Goal: Task Accomplishment & Management: Manage account settings

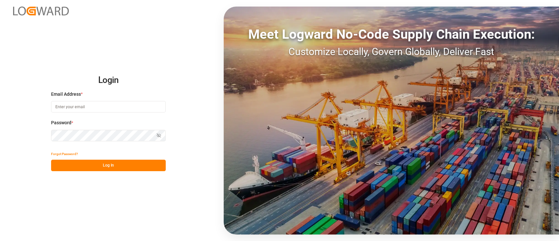
click at [122, 107] on input at bounding box center [108, 106] width 115 height 11
type input "[PERSON_NAME][EMAIL_ADDRESS][PERSON_NAME][DOMAIN_NAME]"
click at [112, 168] on button "Log In" at bounding box center [108, 165] width 115 height 11
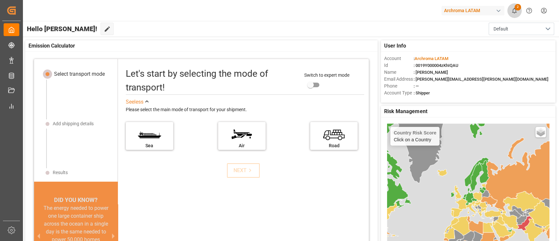
click at [514, 7] on icon "show 2 new notifications" at bounding box center [514, 10] width 7 height 7
click at [242, 50] on div "Emission Calculator" at bounding box center [201, 45] width 353 height 11
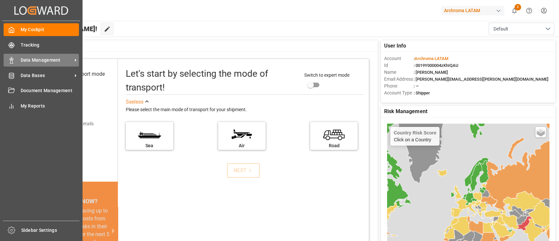
click at [33, 59] on span "Data Management" at bounding box center [47, 60] width 52 height 7
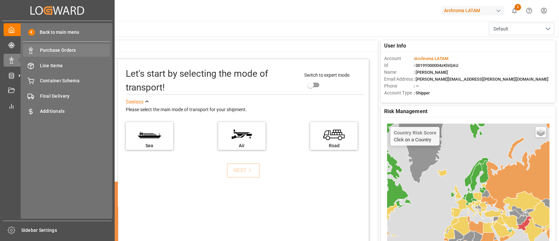
click at [68, 49] on span "Purchase Orders" at bounding box center [75, 50] width 70 height 7
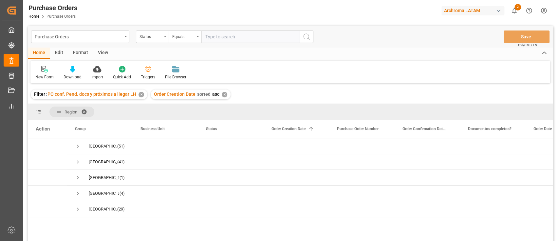
click at [140, 94] on div "✕" at bounding box center [142, 95] width 6 height 6
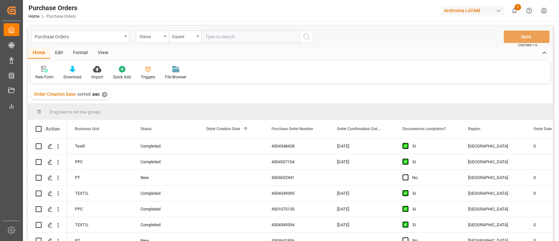
click at [104, 95] on div "✕" at bounding box center [105, 95] width 6 height 6
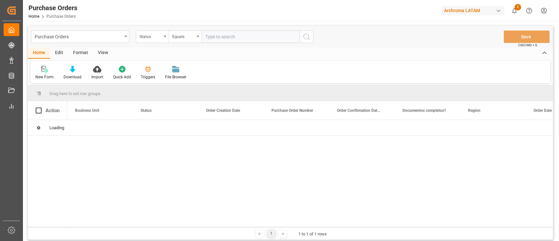
click at [146, 74] on div "Triggers" at bounding box center [148, 77] width 14 height 6
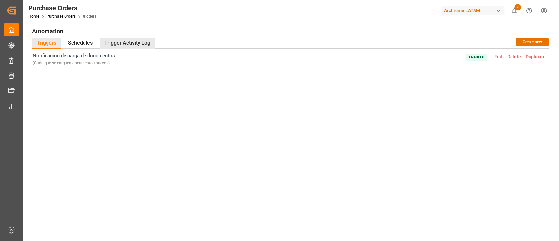
click at [134, 43] on div "Trigger Activity Log" at bounding box center [127, 43] width 55 height 11
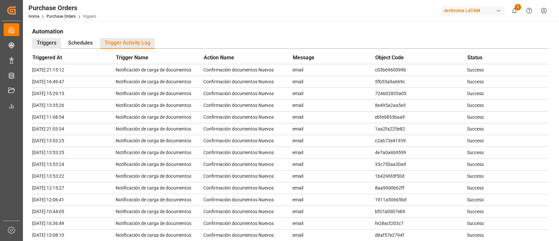
click at [51, 44] on div "Triggers" at bounding box center [46, 43] width 29 height 11
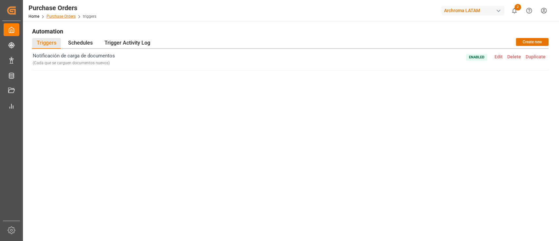
click at [64, 14] on link "Purchase Orders" at bounding box center [61, 16] width 29 height 5
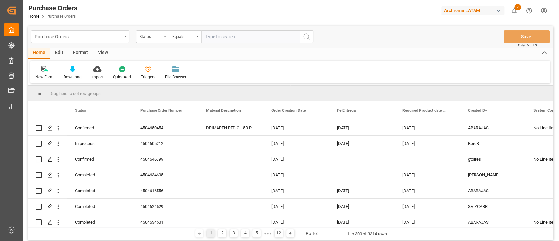
click at [122, 39] on div "Purchase Orders" at bounding box center [78, 36] width 87 height 8
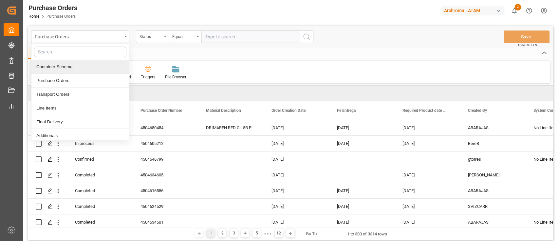
click at [77, 67] on div "Container Schema" at bounding box center [80, 67] width 98 height 14
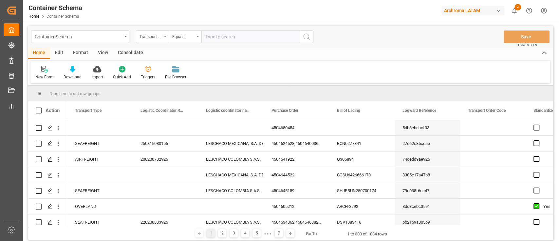
click at [144, 76] on div "Triggers" at bounding box center [148, 77] width 14 height 6
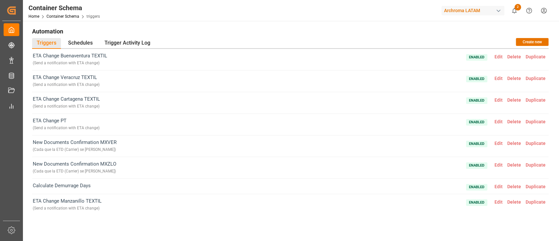
click at [495, 57] on span "Edit" at bounding box center [499, 56] width 13 height 5
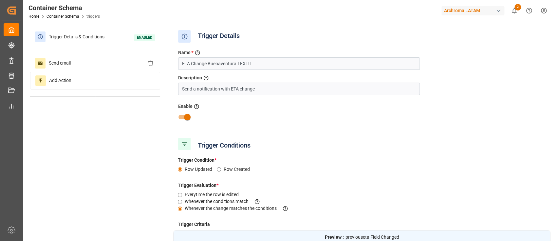
type input "Previous ETA Carrier"
type input "Field Changed"
type input "Diff between Previous ETA vs ETA"
type input "Greater Than"
type input "Customs Entry"
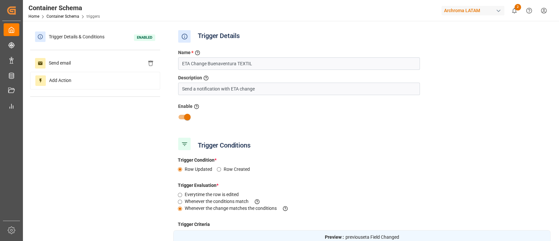
type input "Equal"
type input "Business Unit"
type input "Equal"
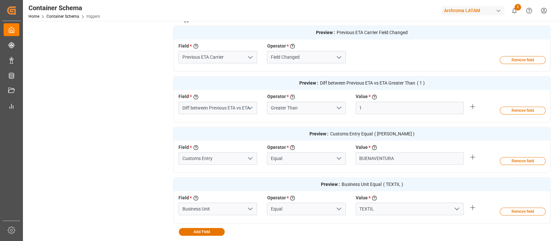
scroll to position [273, 0]
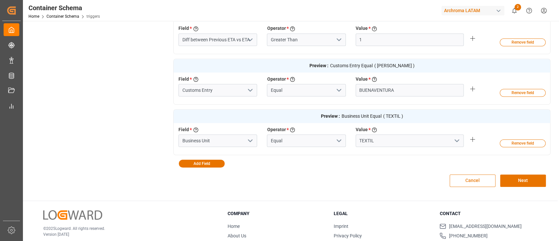
click at [475, 177] on button "Cancel" at bounding box center [473, 180] width 46 height 12
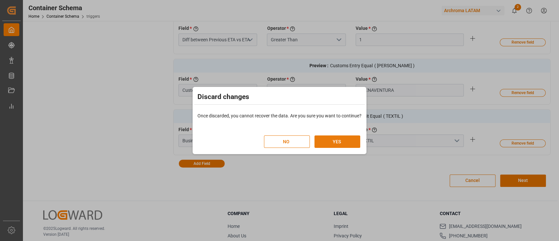
click at [349, 142] on button "YES" at bounding box center [338, 141] width 46 height 12
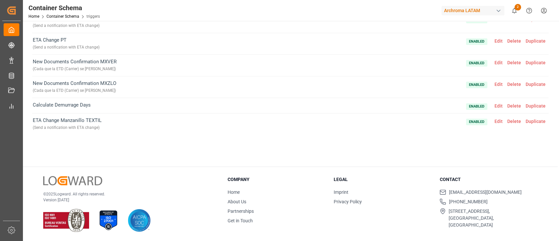
scroll to position [0, 0]
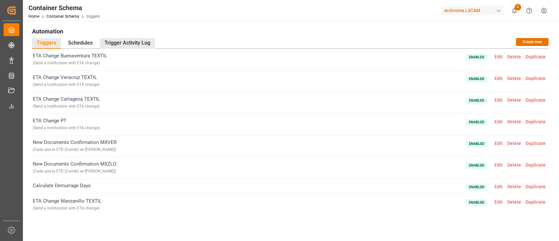
click at [126, 45] on div "Trigger Activity Log" at bounding box center [127, 43] width 55 height 11
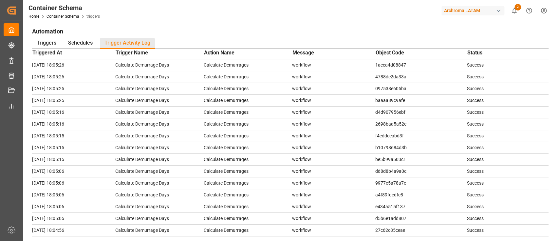
scroll to position [94, 0]
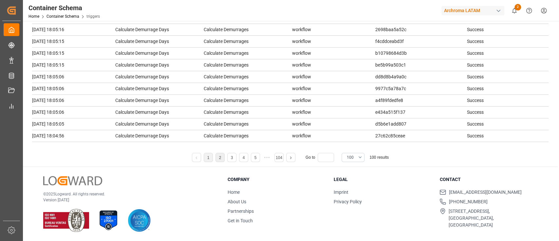
click at [219, 157] on link "2" at bounding box center [220, 157] width 2 height 5
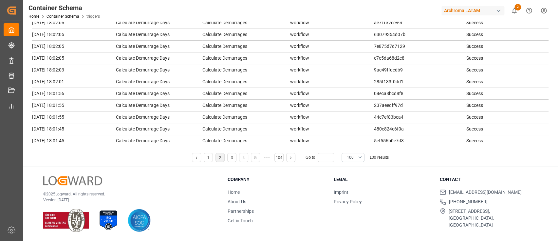
scroll to position [1008, 0]
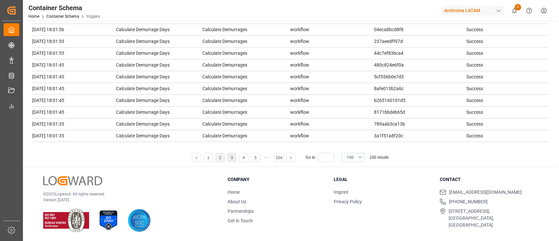
click at [231, 158] on link "3" at bounding box center [232, 157] width 2 height 5
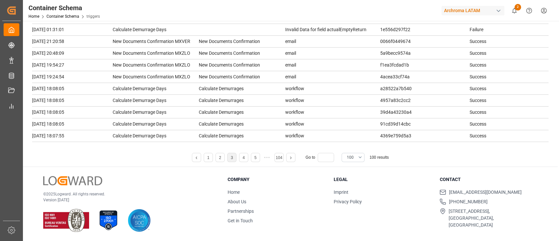
scroll to position [336, 0]
click at [339, 118] on td "workflow" at bounding box center [332, 124] width 95 height 12
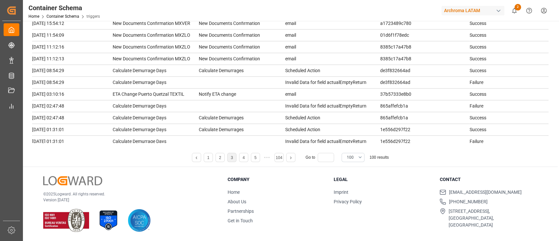
scroll to position [223, 0]
click at [91, 16] on span "triggers" at bounding box center [93, 16] width 13 height 5
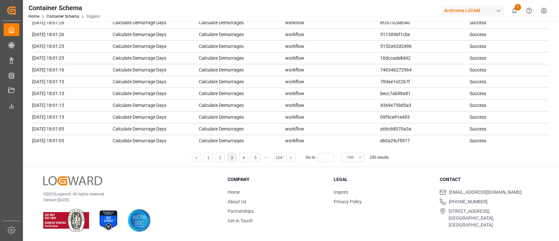
scroll to position [0, 0]
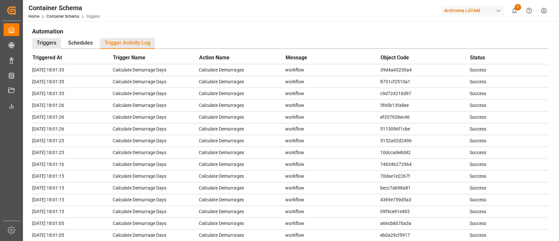
click at [39, 45] on div "Triggers" at bounding box center [46, 43] width 29 height 11
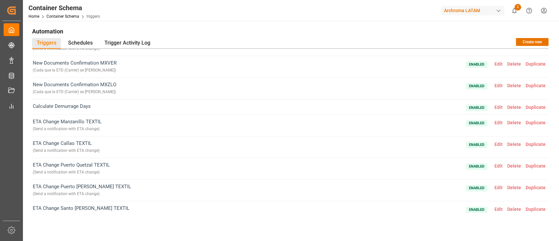
scroll to position [84, 0]
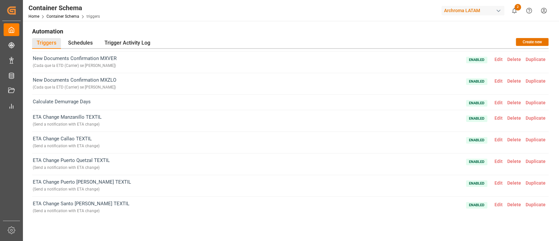
click at [497, 117] on span "Edit" at bounding box center [499, 117] width 13 height 5
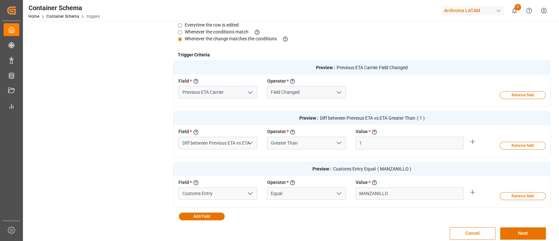
scroll to position [171, 0]
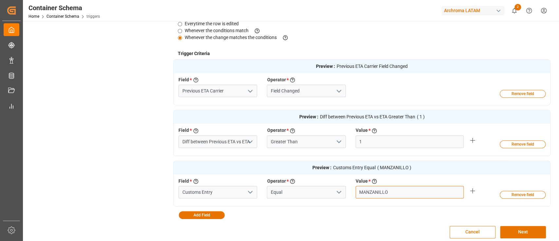
click at [403, 186] on input "MANZANILLO" at bounding box center [410, 192] width 108 height 12
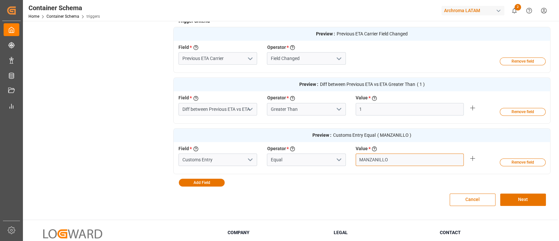
scroll to position [202, 0]
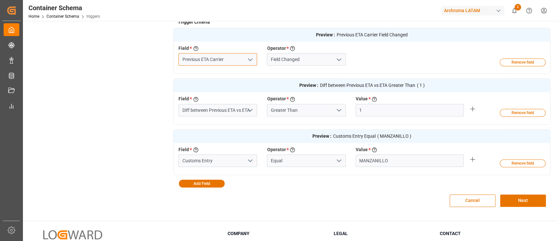
click at [225, 60] on input "Previous ETA Carrier" at bounding box center [218, 59] width 79 height 12
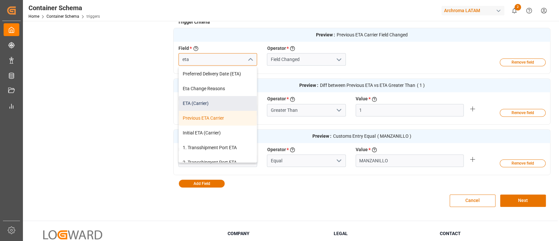
click at [204, 103] on div "ETA (Carrier)" at bounding box center [218, 103] width 78 height 15
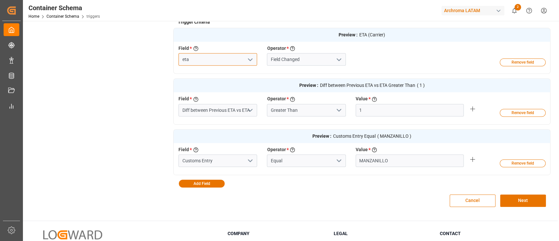
type input "ETA (Carrier)"
click at [324, 59] on input at bounding box center [306, 59] width 79 height 12
click at [337, 59] on polyline "open menu" at bounding box center [339, 60] width 4 height 2
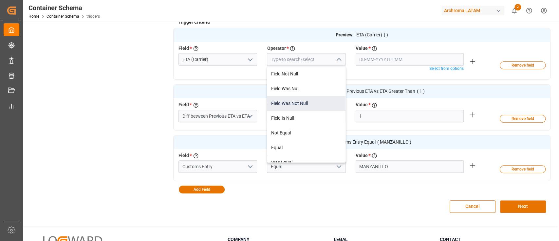
scroll to position [66, 0]
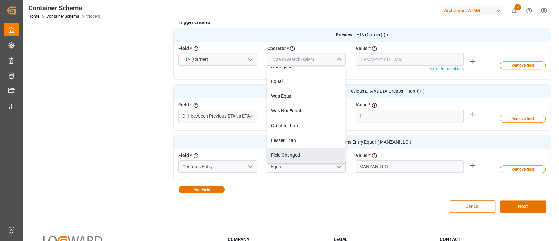
click at [300, 151] on div "Field Changed" at bounding box center [306, 155] width 78 height 15
type input "Field Changed"
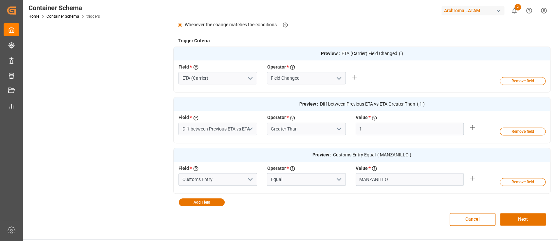
scroll to position [183, 0]
click at [522, 222] on button "Next" at bounding box center [523, 219] width 46 height 12
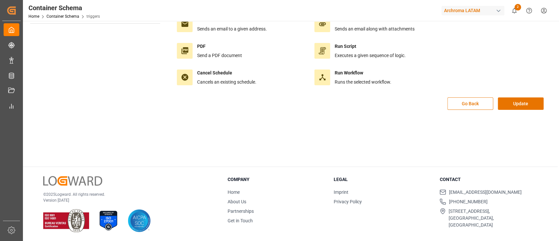
scroll to position [0, 0]
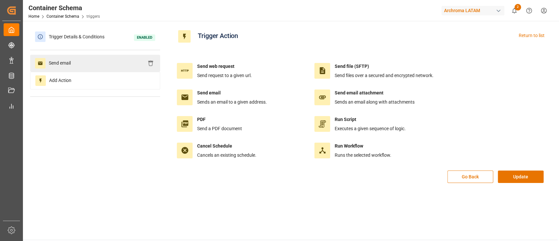
click at [98, 63] on div "Send email" at bounding box center [95, 63] width 130 height 17
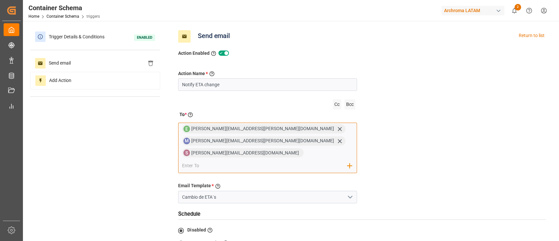
click at [269, 161] on input "email" at bounding box center [264, 166] width 165 height 10
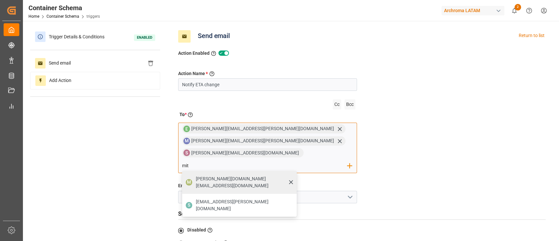
type input "mit"
click at [276, 175] on span "[PERSON_NAME][DOMAIN_NAME][EMAIL_ADDRESS][DOMAIN_NAME]" at bounding box center [244, 182] width 96 height 14
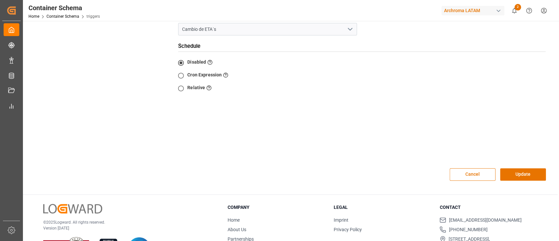
scroll to position [180, 0]
click at [539, 168] on button "Update" at bounding box center [523, 174] width 46 height 12
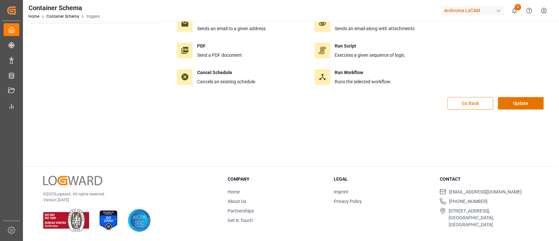
scroll to position [73, 0]
click at [522, 106] on button "Update" at bounding box center [521, 103] width 46 height 12
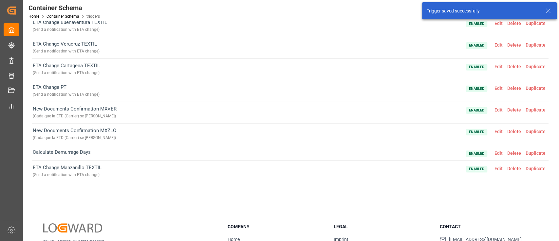
scroll to position [0, 0]
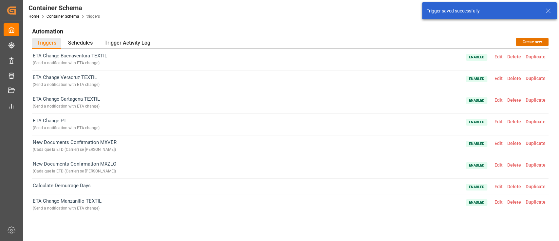
click at [500, 55] on span "Edit" at bounding box center [499, 56] width 13 height 5
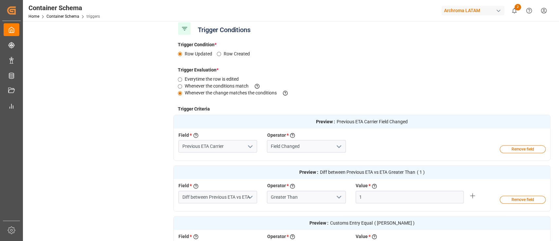
scroll to position [117, 0]
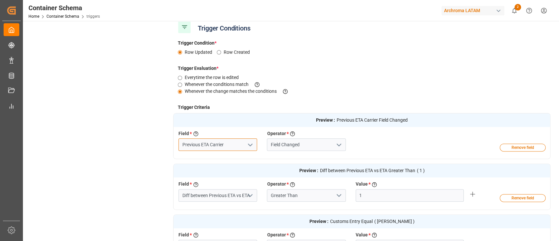
click at [227, 145] on input "Previous ETA Carrier" at bounding box center [218, 144] width 79 height 12
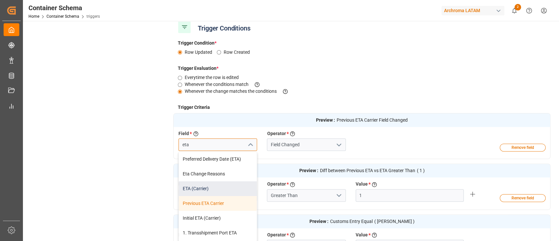
click at [219, 185] on div "ETA (Carrier)" at bounding box center [218, 188] width 78 height 15
type input "ETA (Carrier)"
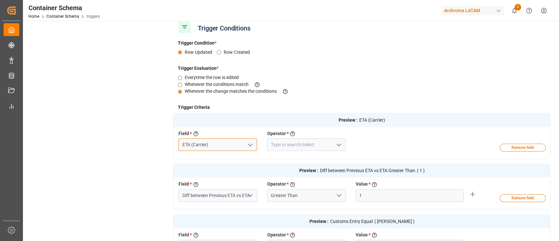
type input "ETA (Carrier)"
click at [305, 146] on input at bounding box center [306, 144] width 79 height 12
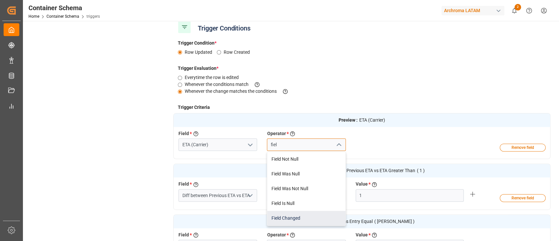
click at [308, 217] on div "Field Changed" at bounding box center [306, 218] width 78 height 15
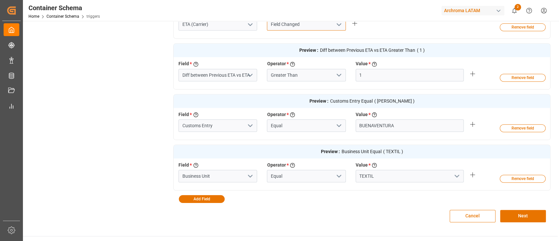
scroll to position [238, 0]
type input "Field Changed"
click at [516, 216] on button "Next" at bounding box center [523, 215] width 46 height 12
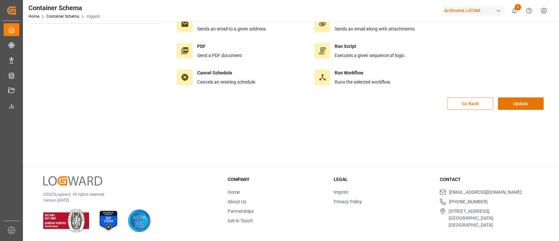
scroll to position [0, 0]
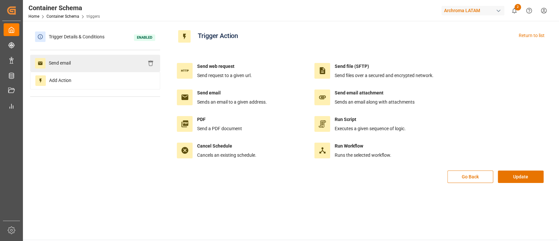
click at [115, 65] on div "Send email" at bounding box center [95, 63] width 130 height 17
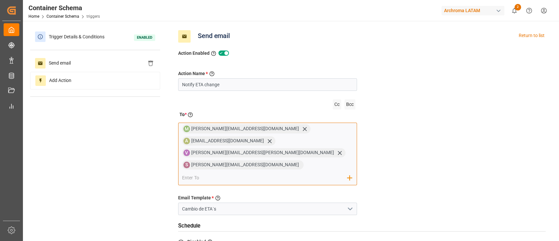
click at [226, 173] on input "email" at bounding box center [264, 178] width 165 height 10
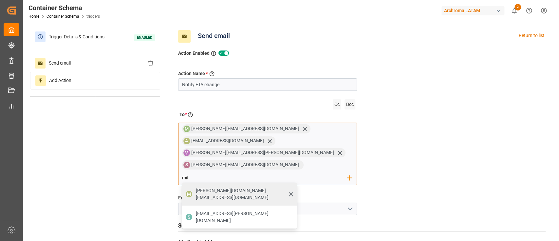
type input "mit"
click at [206, 187] on span "[PERSON_NAME][DOMAIN_NAME][EMAIL_ADDRESS][DOMAIN_NAME]" at bounding box center [244, 194] width 96 height 14
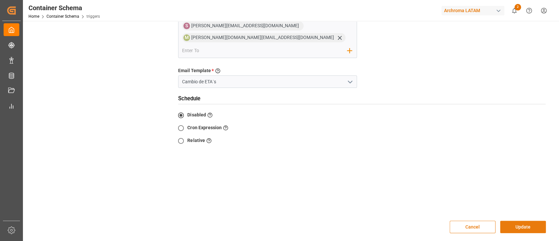
click at [535, 221] on button "Update" at bounding box center [523, 227] width 46 height 12
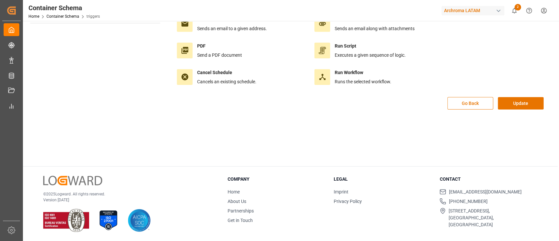
scroll to position [73, 0]
click at [520, 105] on button "Update" at bounding box center [521, 103] width 46 height 12
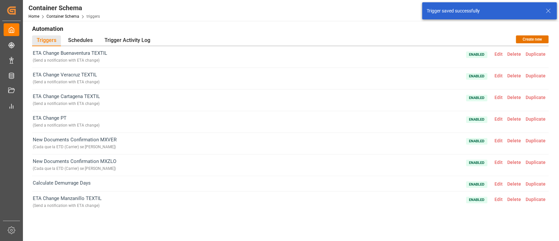
scroll to position [0, 0]
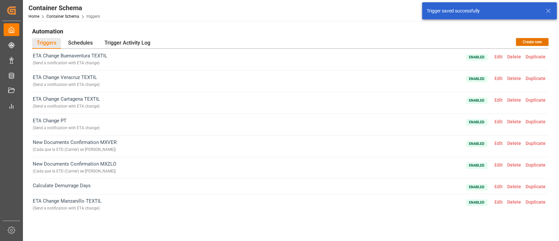
click at [498, 57] on span "Edit" at bounding box center [499, 56] width 13 height 5
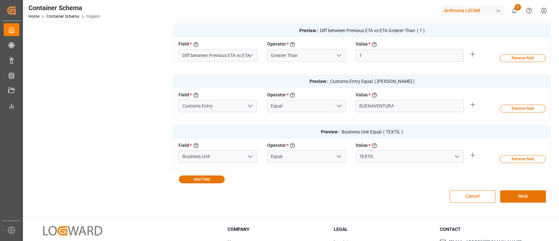
scroll to position [257, 0]
click at [480, 198] on button "Cancel" at bounding box center [473, 196] width 46 height 12
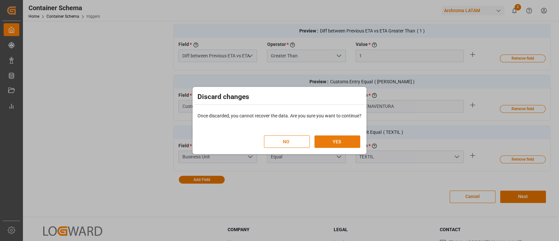
click at [351, 142] on button "YES" at bounding box center [338, 141] width 46 height 12
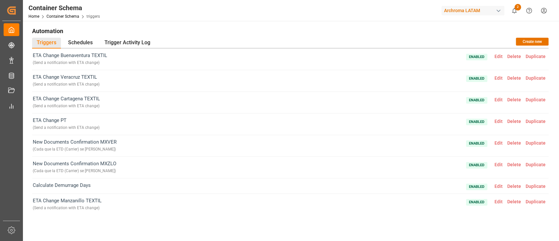
scroll to position [48, 0]
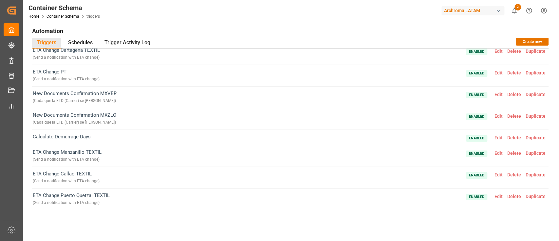
click at [496, 153] on span "Edit" at bounding box center [499, 152] width 13 height 5
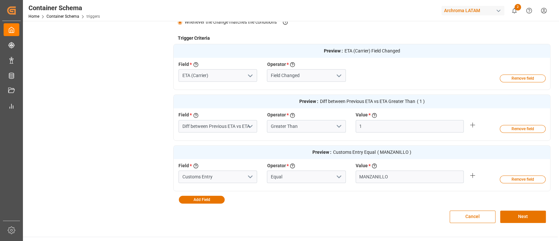
scroll to position [188, 0]
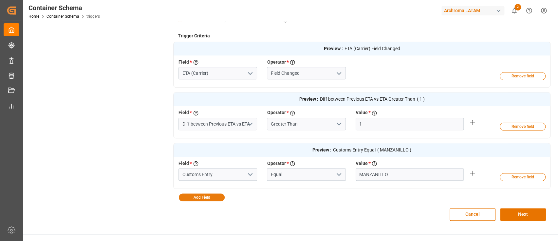
click at [212, 195] on button "Add Field" at bounding box center [202, 197] width 46 height 8
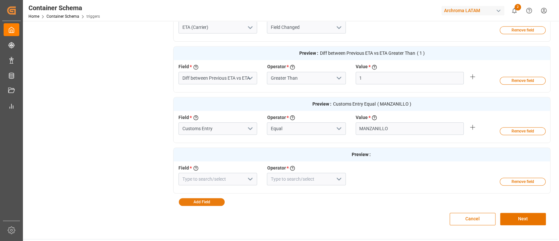
scroll to position [235, 0]
click at [211, 184] on input at bounding box center [218, 178] width 79 height 12
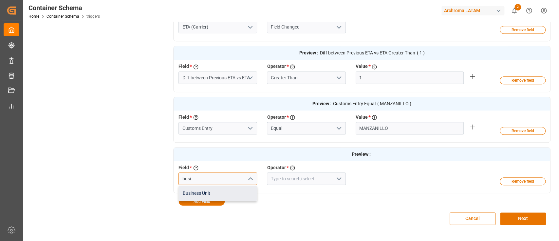
click at [219, 193] on div "Business Unit" at bounding box center [218, 193] width 78 height 15
type input "Business Unit"
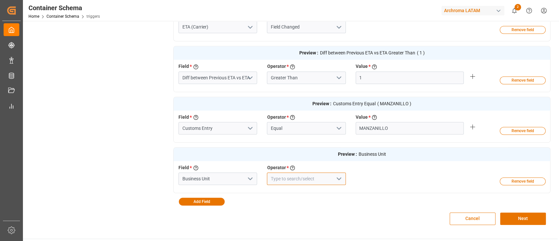
click at [296, 176] on input at bounding box center [306, 178] width 79 height 12
click at [297, 193] on div "Equal" at bounding box center [306, 193] width 78 height 15
type input "Equal"
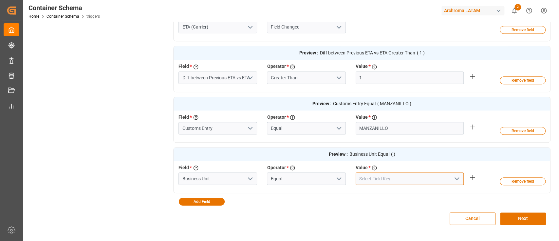
click at [375, 178] on input at bounding box center [410, 178] width 108 height 12
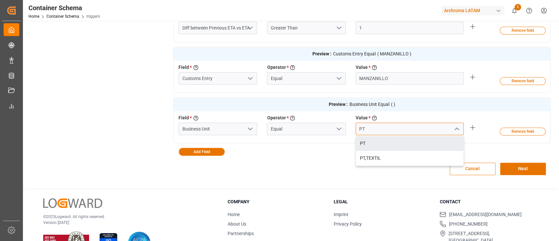
scroll to position [284, 0]
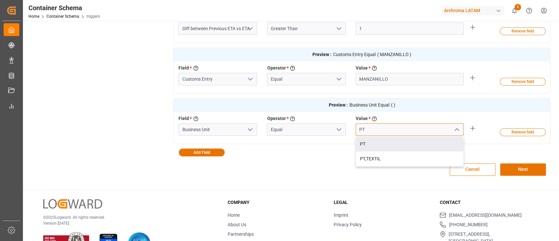
type input "P"
click at [368, 143] on div "TEXTIL" at bounding box center [409, 144] width 107 height 15
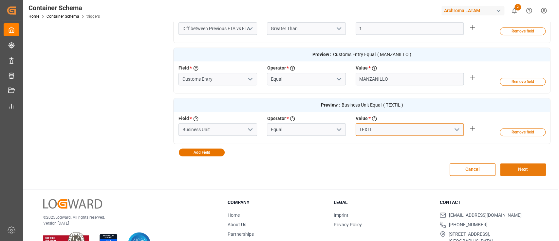
type input "TEXTIL"
click at [510, 167] on button "Next" at bounding box center [523, 169] width 46 height 12
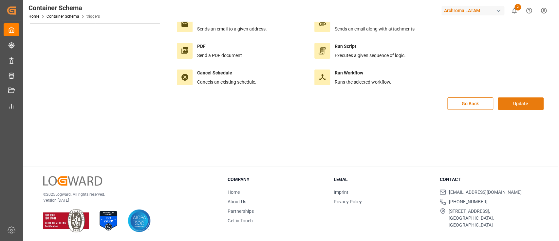
click at [527, 98] on button "Update" at bounding box center [521, 103] width 46 height 12
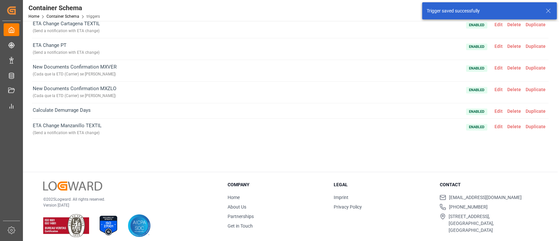
scroll to position [0, 0]
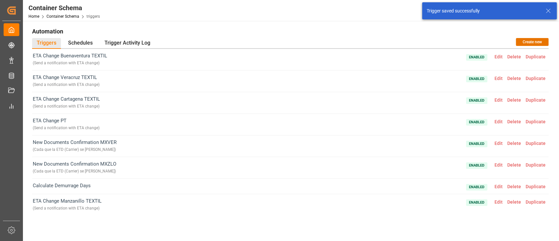
click at [495, 79] on span "Edit" at bounding box center [499, 78] width 13 height 5
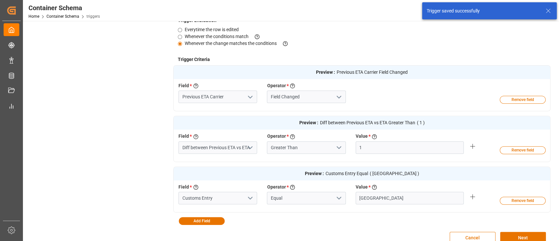
scroll to position [165, 0]
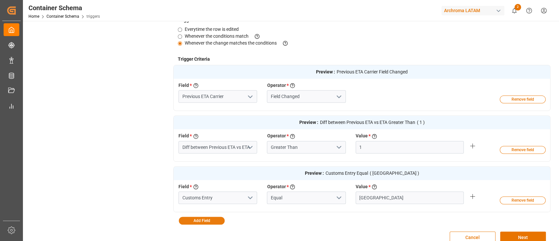
click at [221, 221] on button "Add Field" at bounding box center [202, 221] width 46 height 8
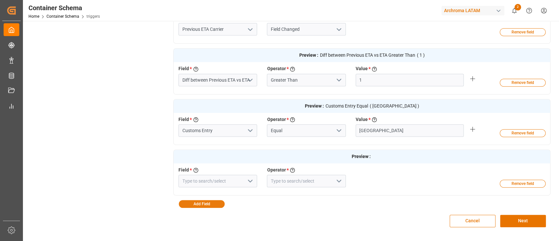
scroll to position [237, 0]
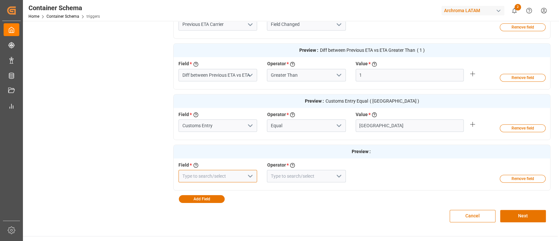
click at [216, 172] on input at bounding box center [218, 176] width 79 height 12
type input "N"
type input "BUSI"
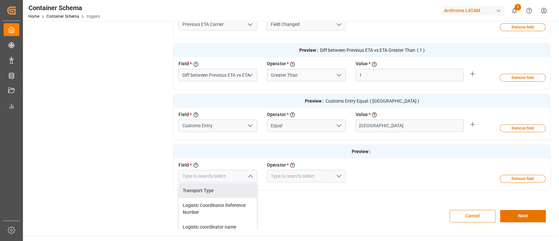
click at [225, 198] on div "Preview : Previous ETA Carrier Field Changed Field * Select a field to create a…" at bounding box center [362, 98] width 378 height 210
click at [226, 176] on input at bounding box center [218, 176] width 79 height 12
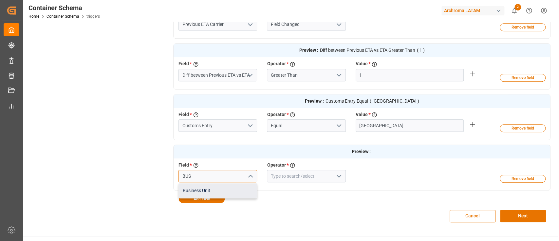
click at [231, 192] on div "Business Unit" at bounding box center [218, 190] width 78 height 15
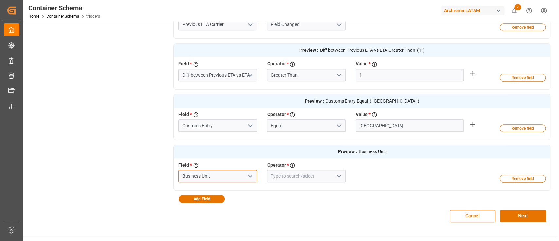
type input "Business Unit"
click at [319, 178] on input at bounding box center [306, 176] width 79 height 12
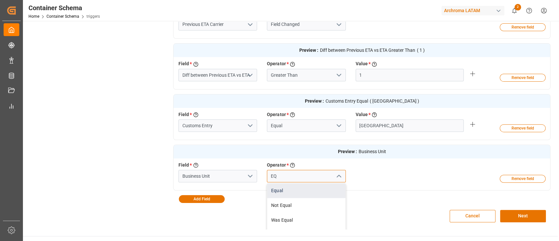
click at [307, 188] on div "Equal" at bounding box center [306, 190] width 78 height 15
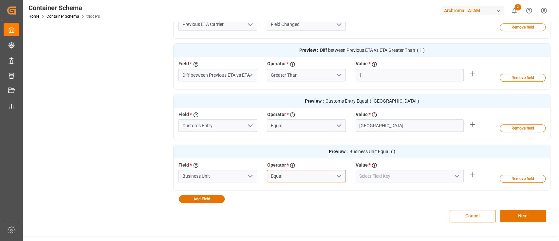
type input "Equal"
click at [369, 172] on input at bounding box center [410, 176] width 108 height 12
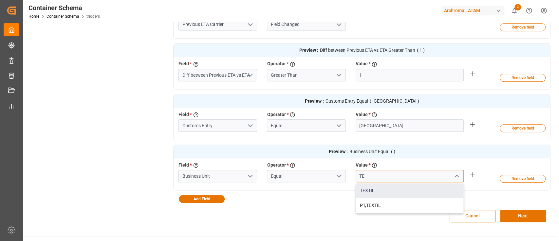
click at [378, 186] on div "TEXTIL" at bounding box center [409, 190] width 107 height 15
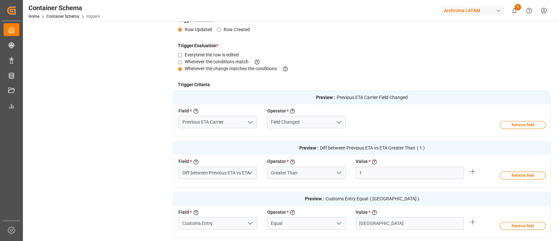
scroll to position [139, 0]
type input "TEXTIL"
click at [235, 122] on input "Previous ETA Carrier" at bounding box center [218, 122] width 79 height 12
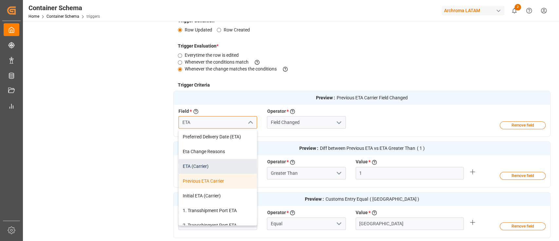
click at [217, 164] on div "ETA (Carrier)" at bounding box center [218, 166] width 78 height 15
type input "ETA (Carrier)"
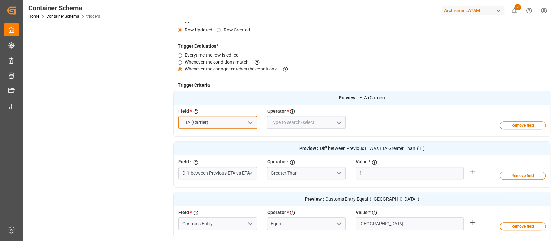
type input "ETA (Carrier)"
click at [301, 122] on input at bounding box center [306, 122] width 79 height 12
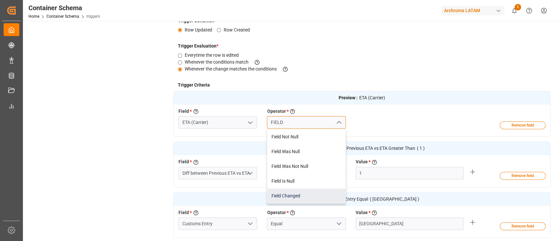
click at [300, 190] on div "Field Changed" at bounding box center [306, 195] width 78 height 15
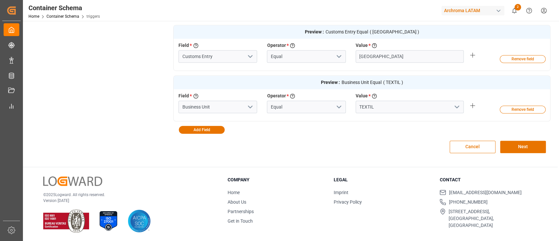
scroll to position [307, 0]
type input "Field Changed"
click at [511, 147] on button "Next" at bounding box center [523, 146] width 46 height 12
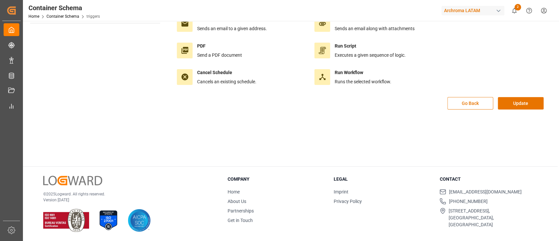
scroll to position [73, 0]
click at [514, 104] on button "Update" at bounding box center [521, 103] width 46 height 12
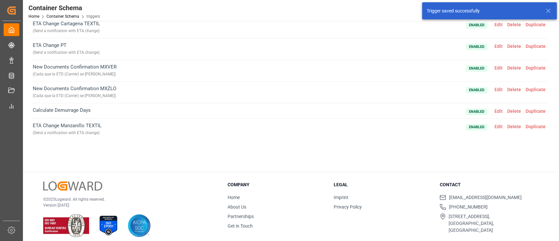
scroll to position [0, 0]
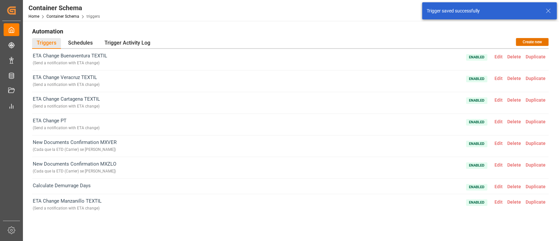
click at [498, 101] on span "Edit" at bounding box center [499, 99] width 13 height 5
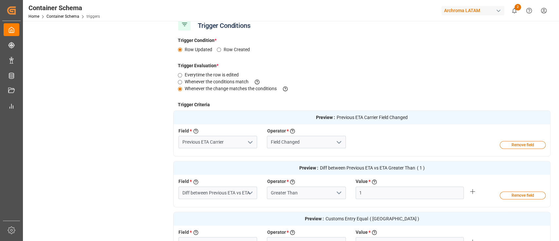
scroll to position [145, 0]
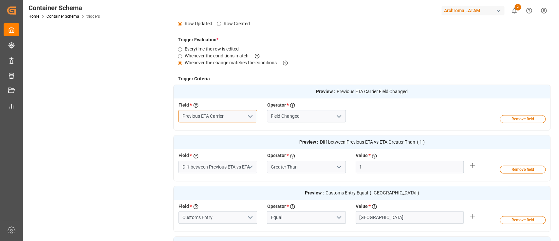
click at [238, 119] on input "Previous ETA Carrier" at bounding box center [218, 116] width 79 height 12
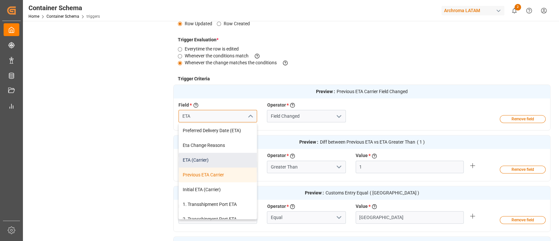
click at [212, 160] on div "ETA (Carrier)" at bounding box center [218, 160] width 78 height 15
type input "ETA (Carrier)"
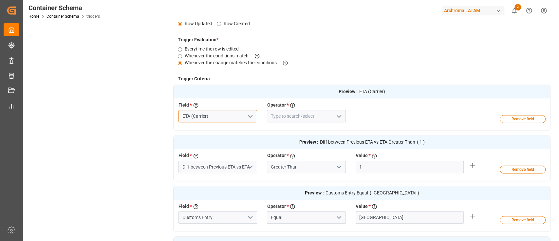
type input "ETA (Carrier)"
click at [310, 113] on input at bounding box center [306, 116] width 79 height 12
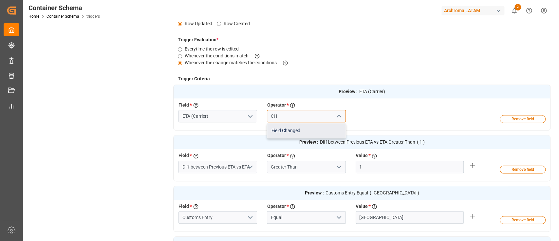
click at [313, 133] on div "Field Changed" at bounding box center [306, 130] width 78 height 15
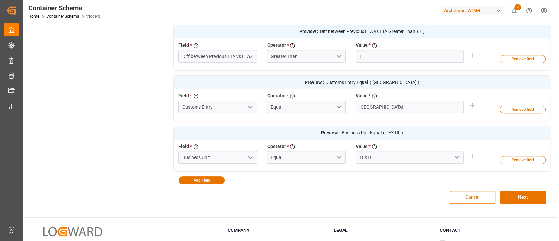
scroll to position [257, 0]
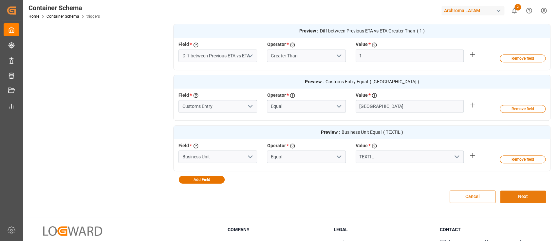
type input "Field Changed"
click at [510, 200] on button "Next" at bounding box center [523, 196] width 46 height 12
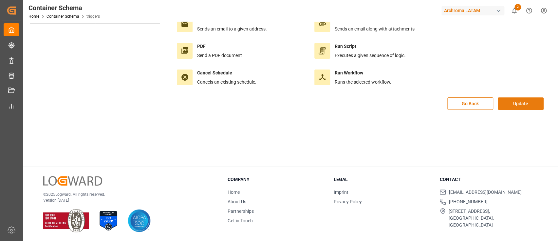
click at [519, 106] on button "Update" at bounding box center [521, 103] width 46 height 12
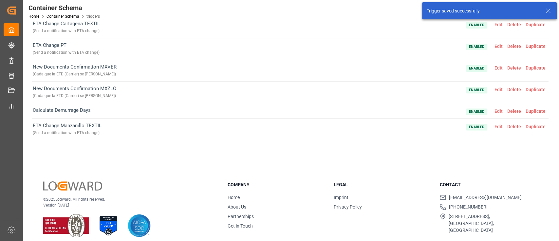
scroll to position [0, 0]
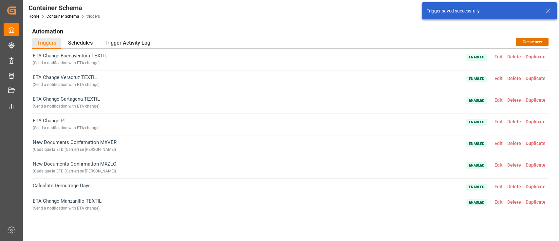
click at [499, 78] on span "Edit" at bounding box center [499, 78] width 13 height 5
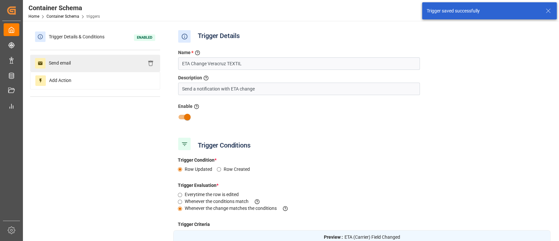
click at [105, 63] on div "Send email" at bounding box center [95, 63] width 130 height 17
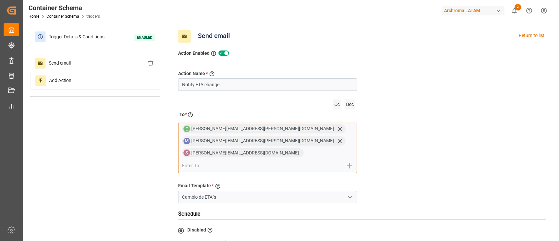
click at [275, 161] on input "email" at bounding box center [264, 166] width 165 height 10
type input "M"
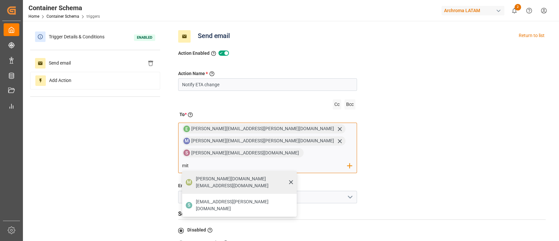
type input "mit"
click at [272, 175] on span "[PERSON_NAME][DOMAIN_NAME][EMAIL_ADDRESS][DOMAIN_NAME]" at bounding box center [244, 182] width 96 height 14
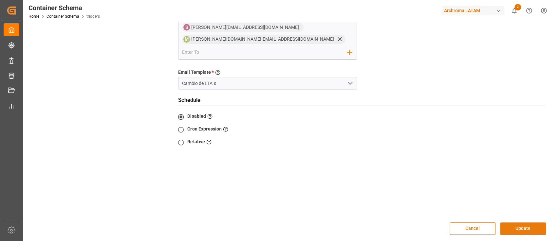
click at [529, 222] on button "Update" at bounding box center [523, 228] width 46 height 12
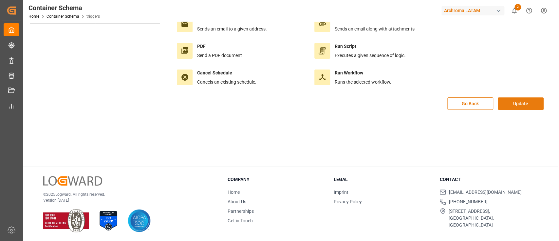
click at [522, 104] on button "Update" at bounding box center [521, 103] width 46 height 12
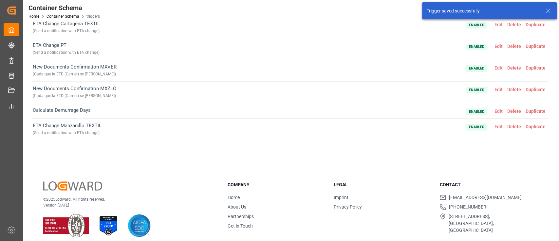
scroll to position [0, 0]
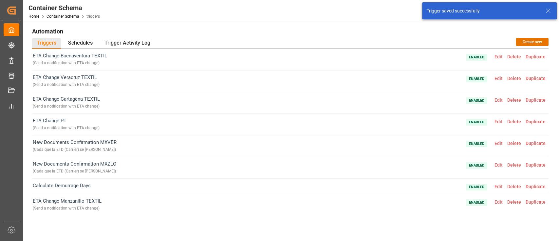
click at [499, 56] on span "Edit" at bounding box center [499, 56] width 13 height 5
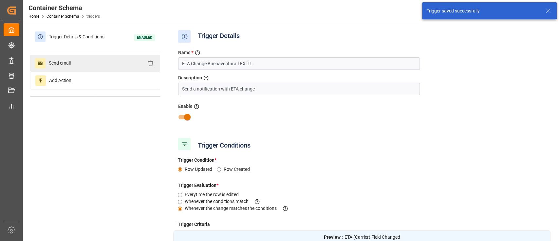
click at [114, 65] on div "Send email" at bounding box center [95, 63] width 130 height 17
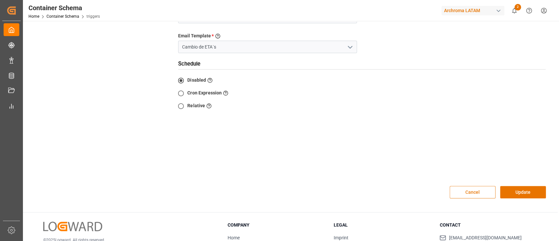
click at [466, 186] on button "Cancel" at bounding box center [473, 192] width 46 height 12
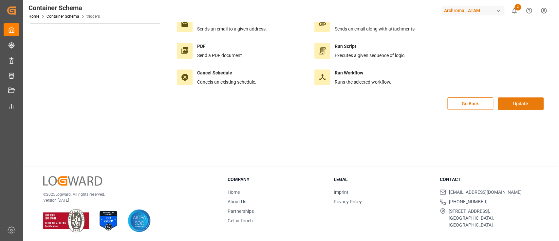
click at [522, 103] on button "Update" at bounding box center [521, 103] width 46 height 12
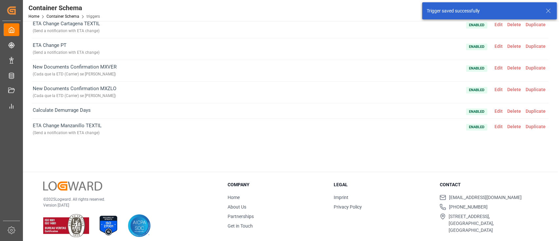
scroll to position [0, 0]
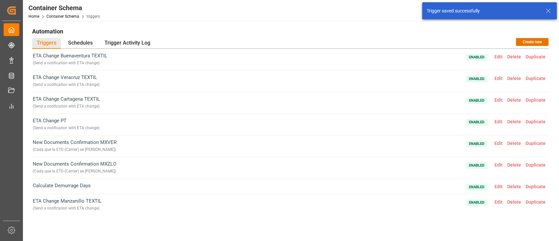
click at [497, 79] on span "Edit" at bounding box center [499, 78] width 13 height 5
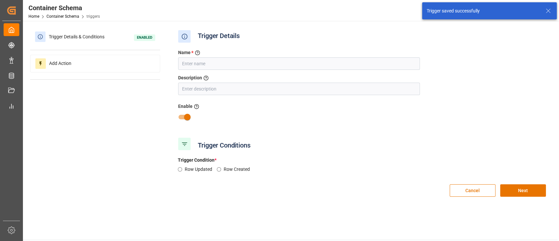
type input "ETA Change Veracruz TEXTIL"
type input "Send a notification with ETA change"
radio input "true"
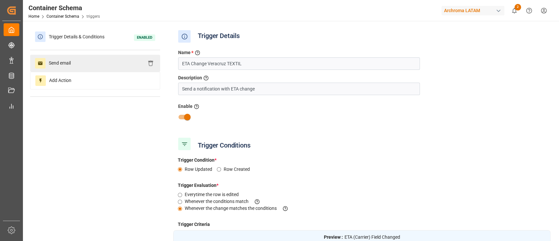
click at [130, 64] on div "Send email" at bounding box center [95, 63] width 130 height 17
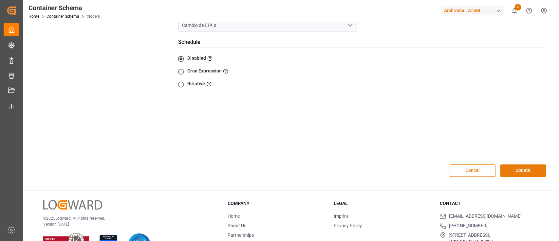
click at [511, 164] on button "Update" at bounding box center [523, 170] width 46 height 12
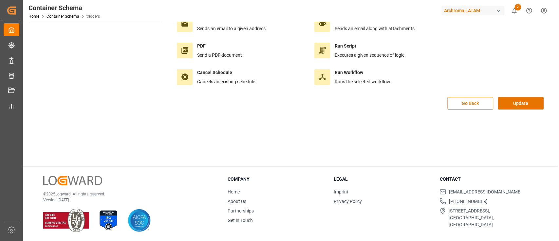
scroll to position [73, 0]
click at [515, 106] on button "Update" at bounding box center [521, 103] width 46 height 12
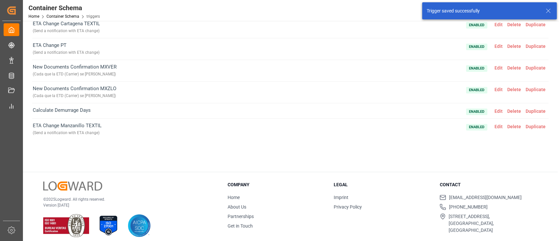
scroll to position [0, 0]
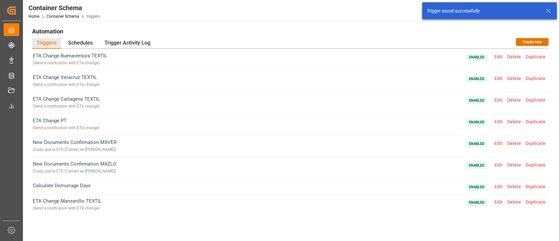
click at [497, 99] on span "Edit" at bounding box center [499, 99] width 13 height 5
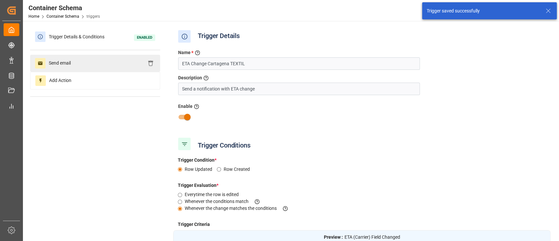
click at [123, 64] on div "Send email" at bounding box center [95, 63] width 130 height 17
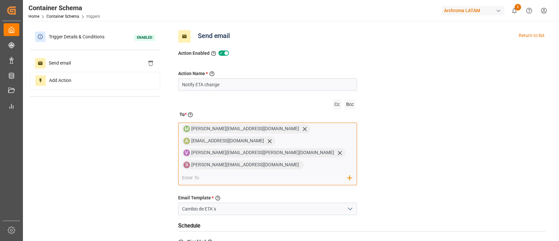
click at [251, 173] on input "email" at bounding box center [264, 178] width 165 height 10
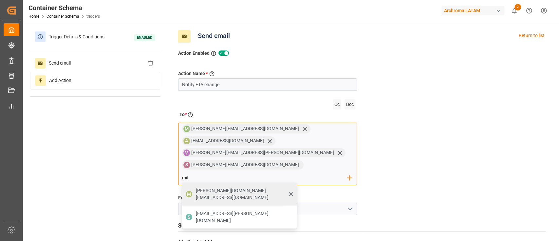
type input "mit"
click at [209, 185] on div "[PERSON_NAME][DOMAIN_NAME][EMAIL_ADDRESS][DOMAIN_NAME]" at bounding box center [244, 194] width 101 height 18
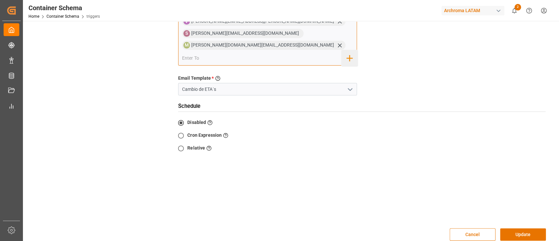
scroll to position [140, 0]
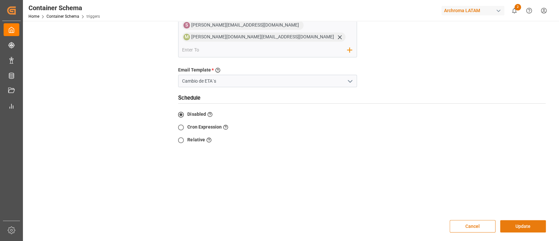
click at [520, 220] on button "Update" at bounding box center [523, 226] width 46 height 12
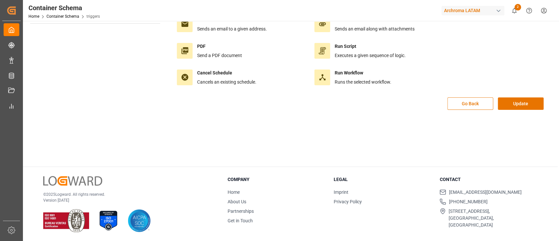
scroll to position [0, 0]
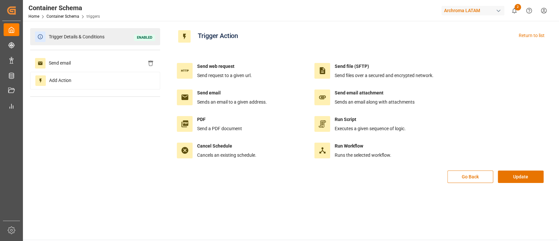
click at [92, 37] on span "Trigger Details & Conditions" at bounding box center [77, 37] width 62 height 10
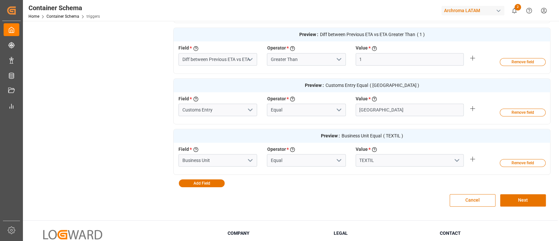
scroll to position [253, 0]
click at [527, 198] on button "Next" at bounding box center [523, 200] width 46 height 12
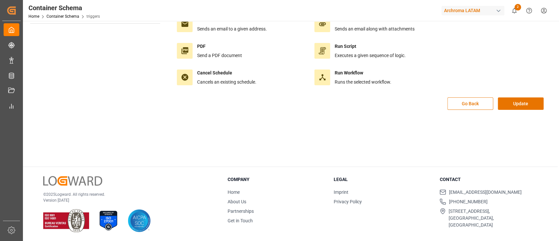
scroll to position [0, 0]
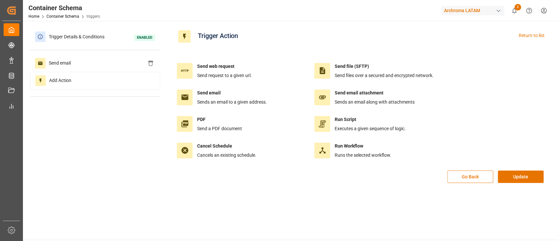
click at [519, 183] on div "Go Back Update" at bounding box center [362, 179] width 378 height 19
click at [71, 70] on div "Send email" at bounding box center [95, 63] width 130 height 17
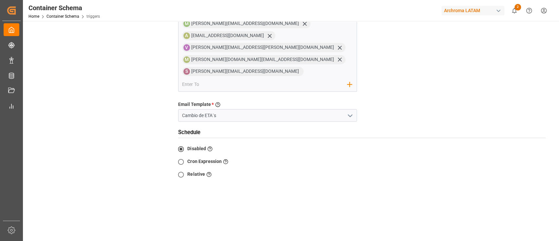
scroll to position [109, 0]
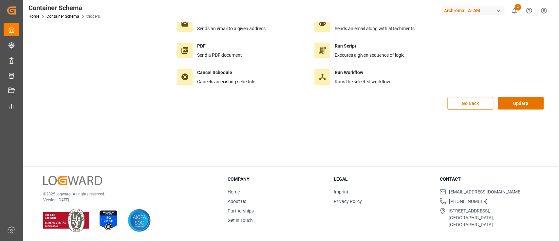
scroll to position [73, 0]
click at [519, 105] on button "Update" at bounding box center [521, 103] width 46 height 12
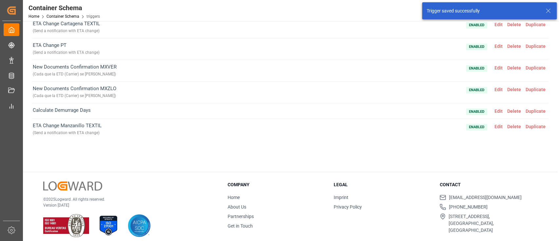
scroll to position [0, 0]
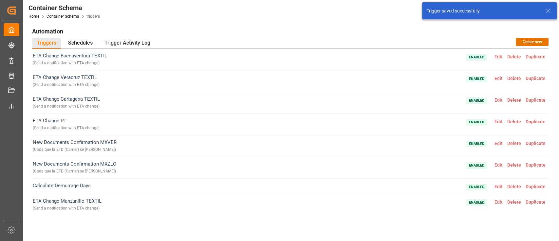
click at [500, 120] on span "Edit" at bounding box center [499, 121] width 13 height 5
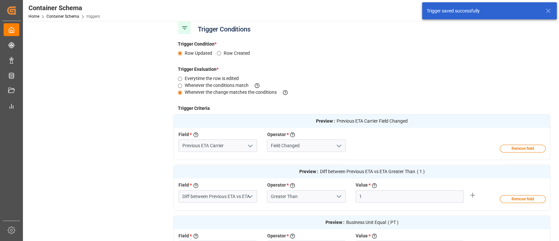
scroll to position [117, 0]
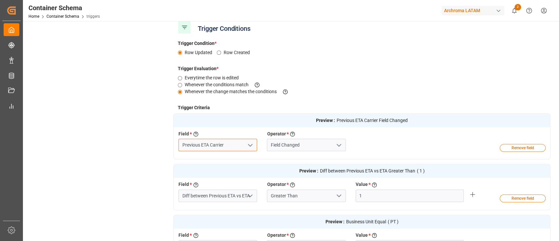
click at [220, 142] on input "Previous ETA Carrier" at bounding box center [218, 145] width 79 height 12
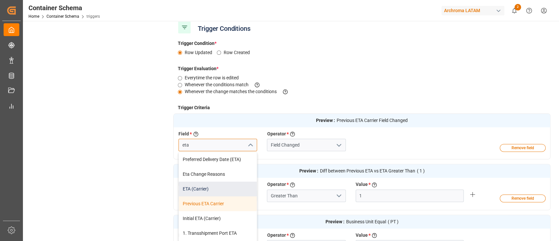
click at [210, 188] on div "ETA (Carrier)" at bounding box center [218, 189] width 78 height 15
type input "ETA (Carrier)"
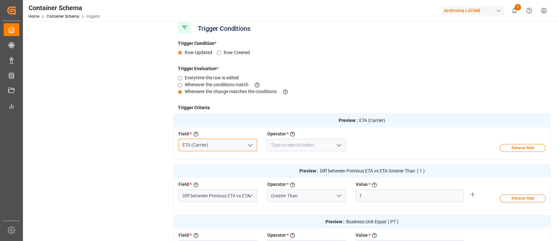
type input "ETA (Carrier)"
click at [294, 145] on input at bounding box center [306, 145] width 79 height 12
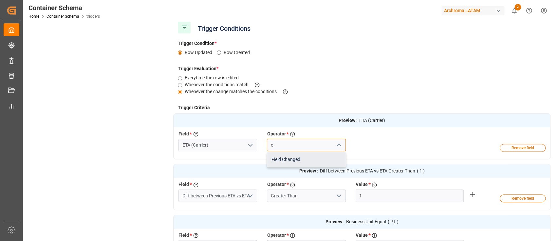
click at [300, 157] on div "Field Changed" at bounding box center [306, 159] width 78 height 15
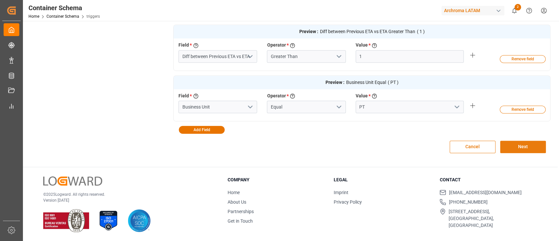
type input "Field Changed"
click at [514, 144] on button "Next" at bounding box center [523, 147] width 46 height 12
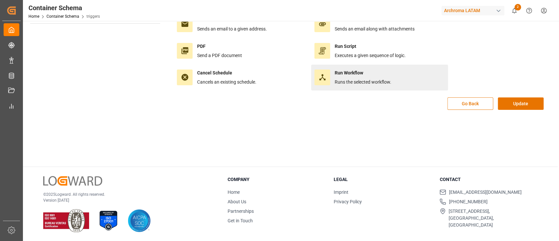
scroll to position [0, 0]
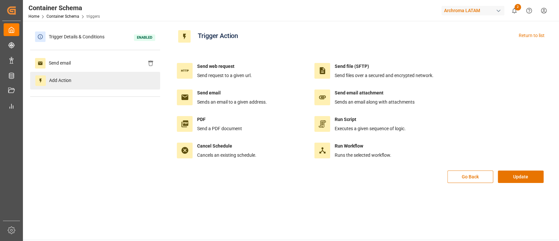
click at [115, 72] on div "Add Action" at bounding box center [95, 81] width 130 height 18
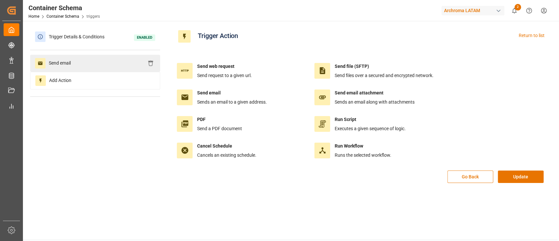
click at [114, 64] on div "Send email" at bounding box center [95, 63] width 130 height 17
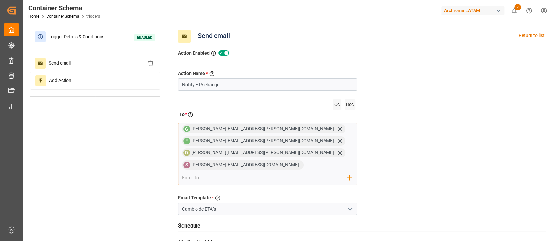
click at [226, 173] on input "email" at bounding box center [264, 178] width 165 height 10
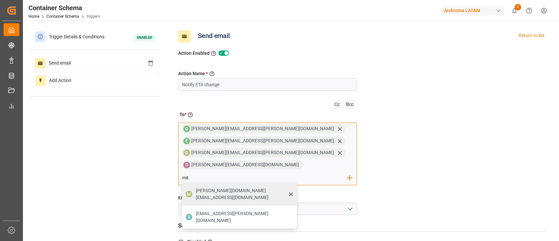
type input "mit"
click at [208, 187] on span "[PERSON_NAME][DOMAIN_NAME][EMAIL_ADDRESS][DOMAIN_NAME]" at bounding box center [244, 194] width 96 height 14
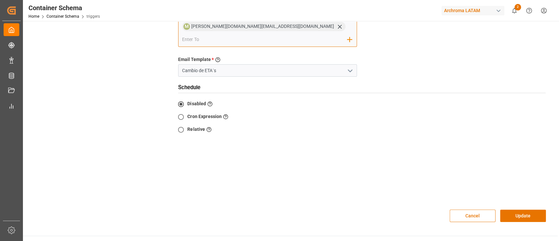
scroll to position [159, 0]
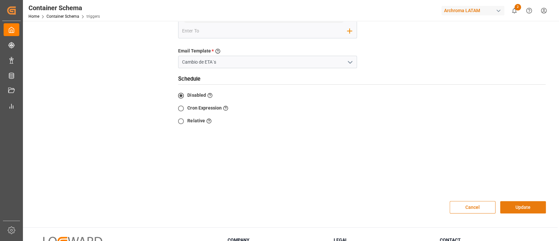
click at [508, 201] on button "Update" at bounding box center [523, 207] width 46 height 12
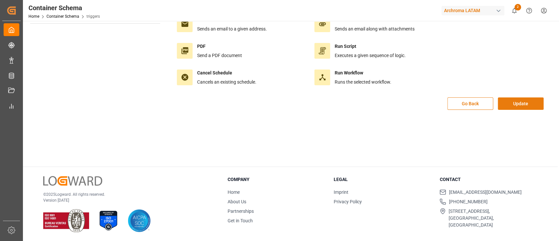
click at [519, 104] on button "Update" at bounding box center [521, 103] width 46 height 12
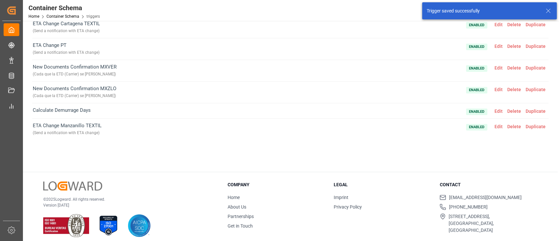
scroll to position [0, 0]
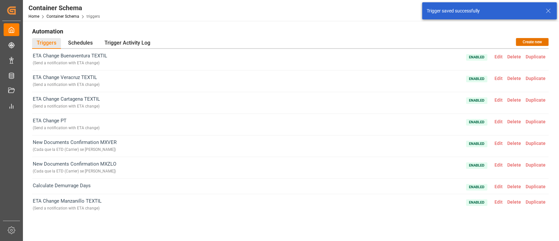
click at [497, 144] on span "Edit" at bounding box center [499, 143] width 13 height 5
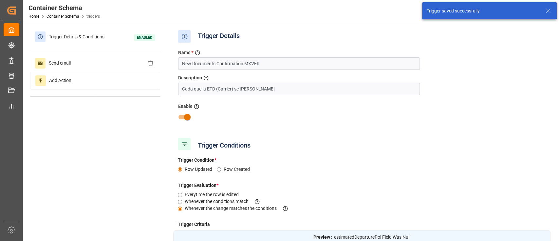
type input "ETD (Carrier)"
type input "Field Was Null"
type input "Customs Entry"
type input "Equal"
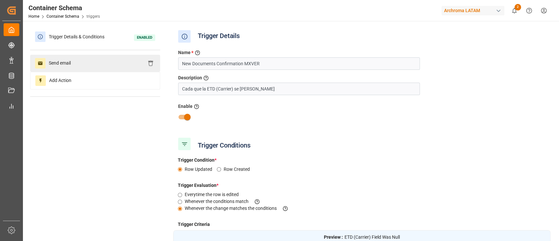
click at [100, 61] on div "Send email" at bounding box center [95, 63] width 130 height 17
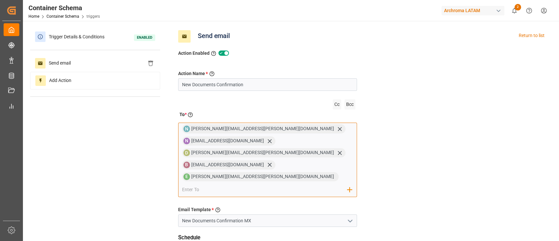
click at [290, 185] on input "email" at bounding box center [264, 190] width 165 height 10
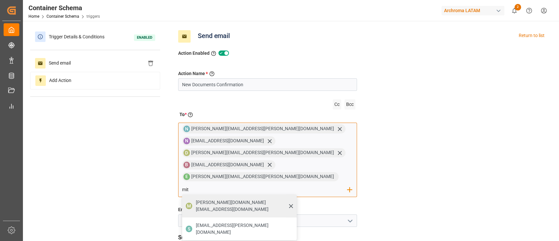
type input "mit"
click at [291, 199] on span "[PERSON_NAME][DOMAIN_NAME][EMAIL_ADDRESS][DOMAIN_NAME]" at bounding box center [244, 206] width 96 height 14
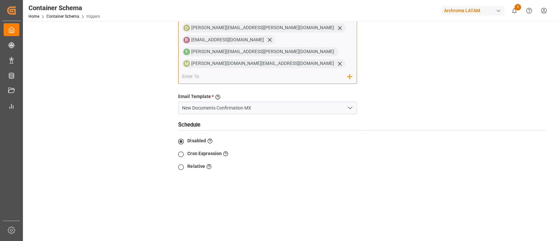
scroll to position [126, 0]
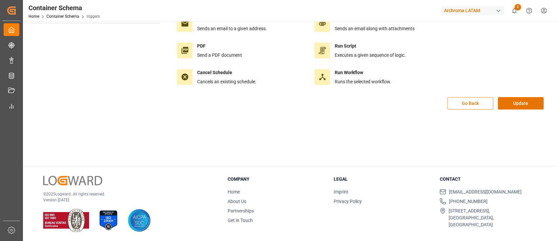
scroll to position [73, 0]
click at [517, 104] on button "Update" at bounding box center [521, 103] width 46 height 12
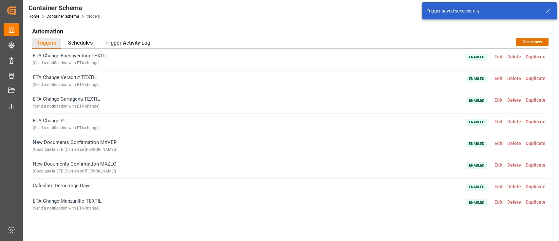
scroll to position [0, 0]
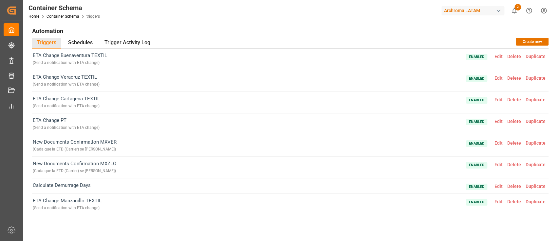
click at [498, 123] on span "Edit" at bounding box center [499, 121] width 13 height 5
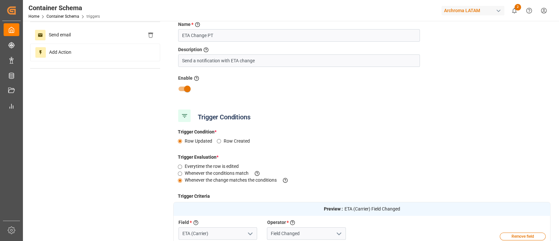
scroll to position [0, 0]
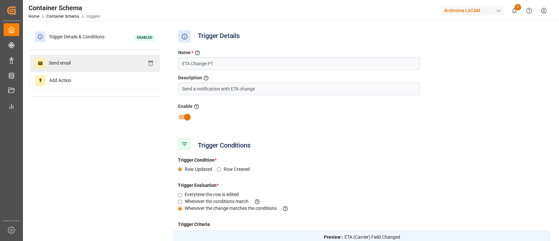
click at [115, 59] on div "Send email" at bounding box center [95, 63] width 130 height 17
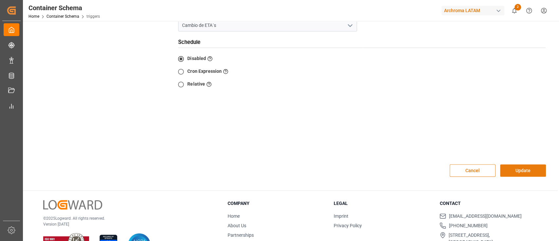
click at [529, 164] on button "Update" at bounding box center [523, 170] width 46 height 12
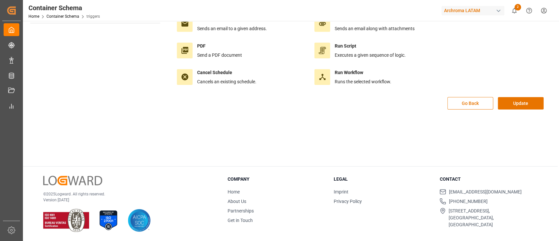
scroll to position [73, 0]
click at [522, 105] on button "Update" at bounding box center [521, 103] width 46 height 12
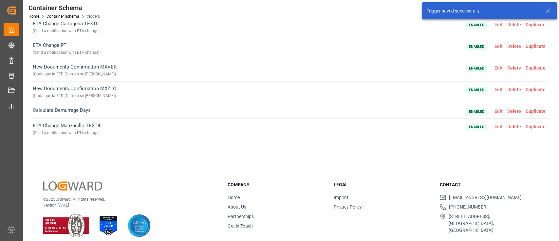
scroll to position [0, 0]
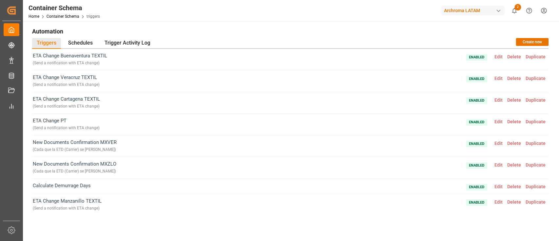
click at [498, 144] on span "Edit" at bounding box center [499, 143] width 13 height 5
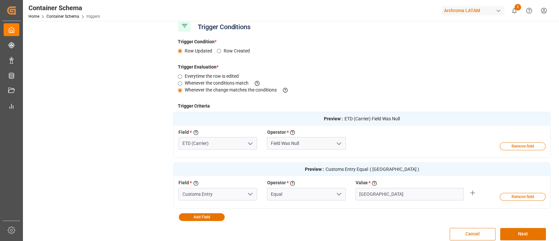
scroll to position [133, 0]
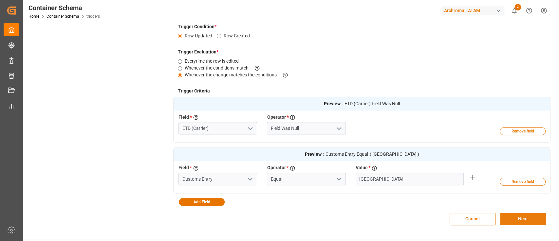
click at [518, 216] on button "Next" at bounding box center [523, 219] width 46 height 12
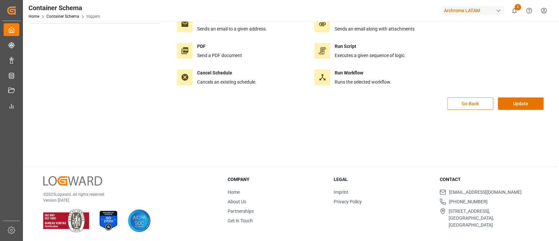
scroll to position [0, 0]
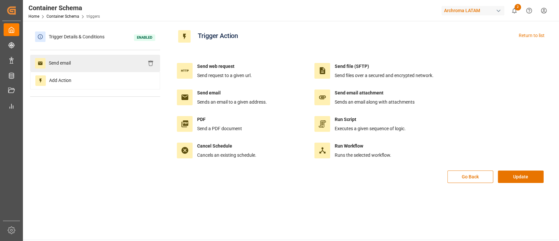
click at [131, 62] on div "Send email" at bounding box center [95, 63] width 130 height 17
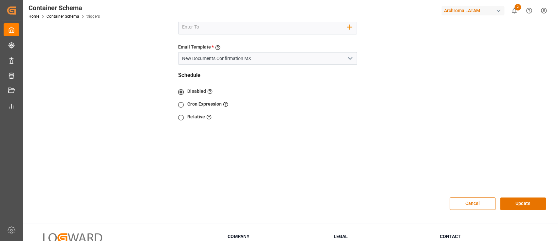
scroll to position [195, 0]
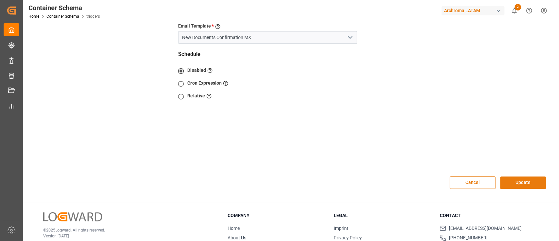
click at [514, 176] on button "Update" at bounding box center [523, 182] width 46 height 12
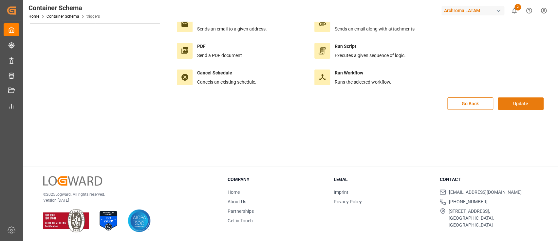
click at [514, 107] on button "Update" at bounding box center [521, 103] width 46 height 12
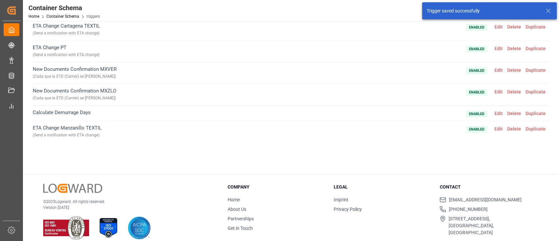
scroll to position [75, 0]
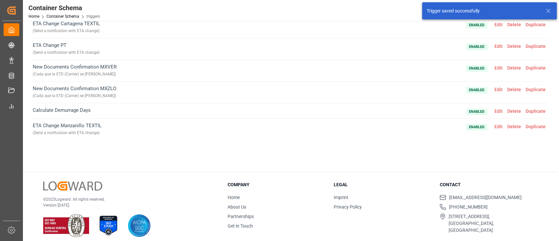
click at [501, 90] on span "Edit" at bounding box center [499, 89] width 13 height 5
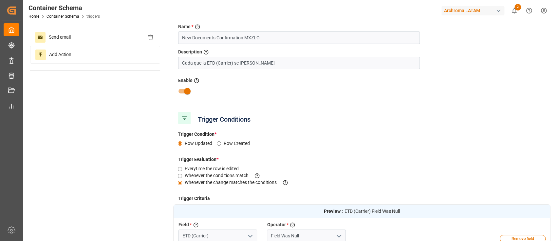
scroll to position [0, 0]
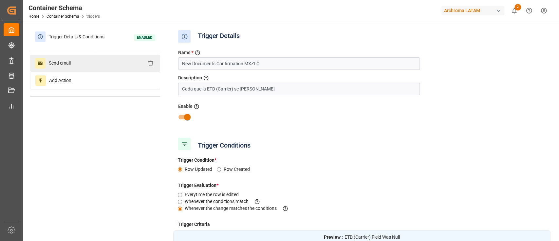
click at [69, 67] on span "Send email" at bounding box center [60, 63] width 29 height 10
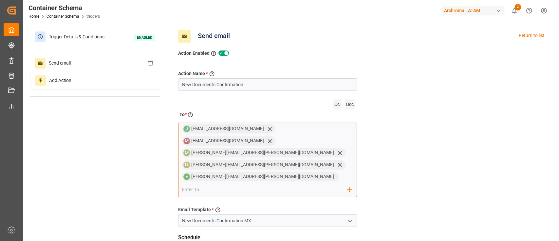
click at [279, 185] on input "email" at bounding box center [264, 190] width 165 height 10
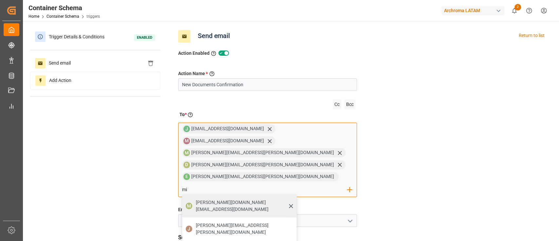
type input "mi"
click at [283, 199] on span "[PERSON_NAME][DOMAIN_NAME][EMAIL_ADDRESS][DOMAIN_NAME]" at bounding box center [244, 206] width 96 height 14
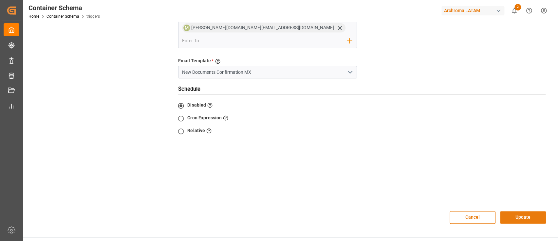
click at [505, 211] on button "Update" at bounding box center [523, 217] width 46 height 12
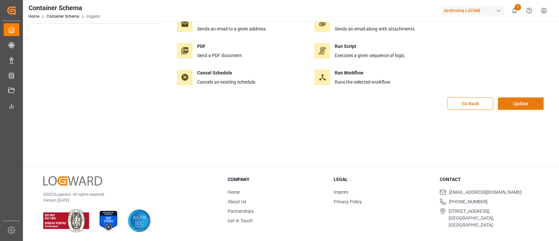
click at [518, 108] on button "Update" at bounding box center [521, 103] width 46 height 12
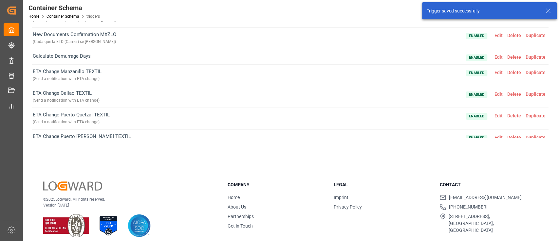
scroll to position [56, 0]
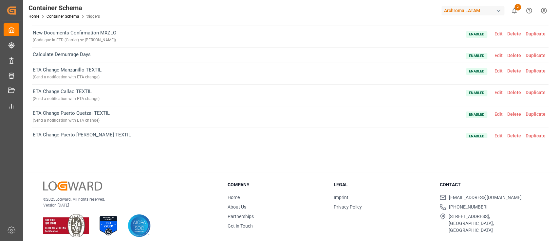
click at [497, 69] on span "Edit" at bounding box center [499, 70] width 13 height 5
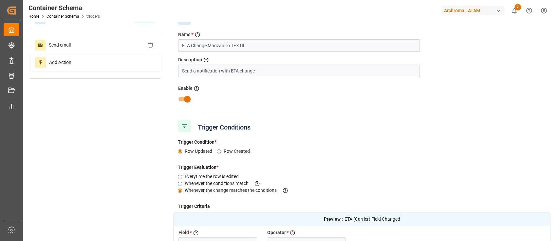
scroll to position [0, 0]
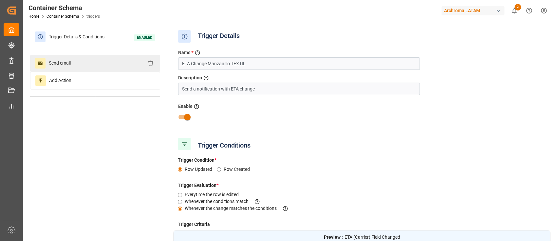
click at [83, 63] on div "Send email" at bounding box center [95, 63] width 130 height 17
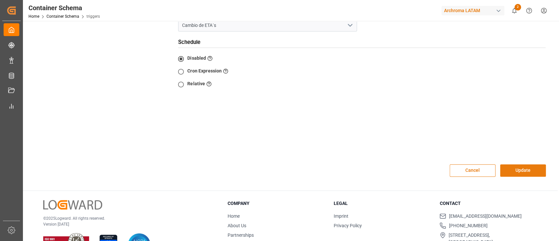
click at [532, 164] on button "Update" at bounding box center [523, 170] width 46 height 12
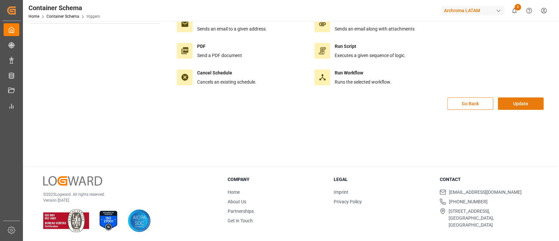
click at [522, 106] on button "Update" at bounding box center [521, 103] width 46 height 12
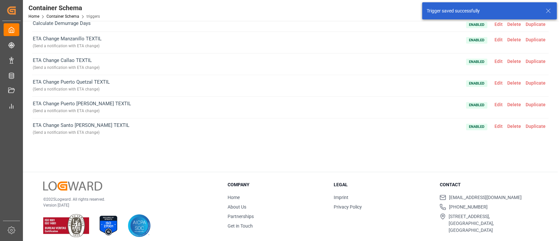
scroll to position [89, 0]
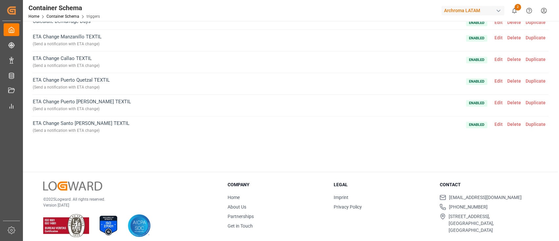
click at [498, 59] on span "Edit" at bounding box center [499, 59] width 13 height 5
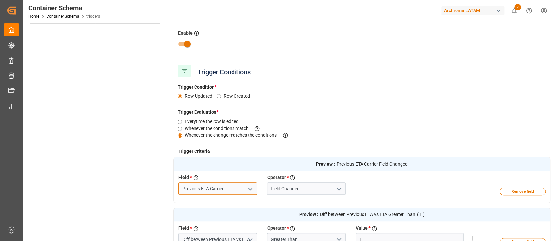
click at [229, 189] on input "Previous ETA Carrier" at bounding box center [218, 188] width 79 height 12
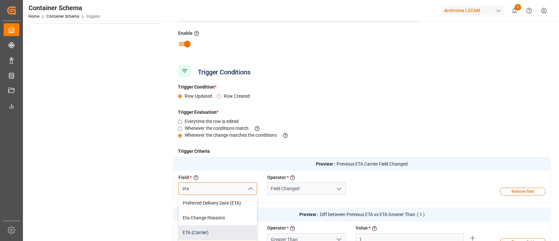
click at [202, 232] on div "ETA (Carrier)" at bounding box center [218, 232] width 78 height 15
type input "ETA (Carrier)"
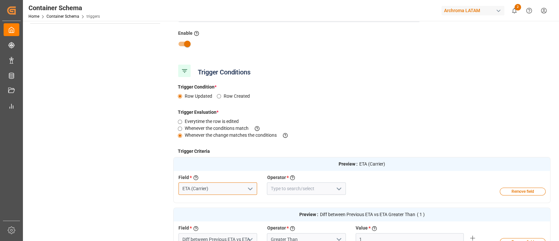
type input "ETA (Carrier)"
click at [308, 188] on input at bounding box center [306, 188] width 79 height 12
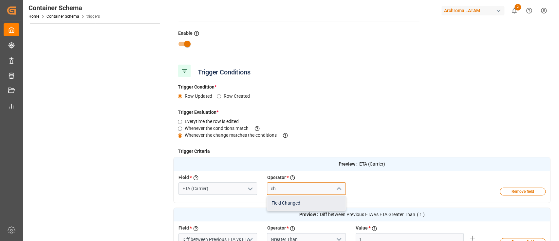
click at [301, 202] on div "Field Changed" at bounding box center [306, 203] width 78 height 15
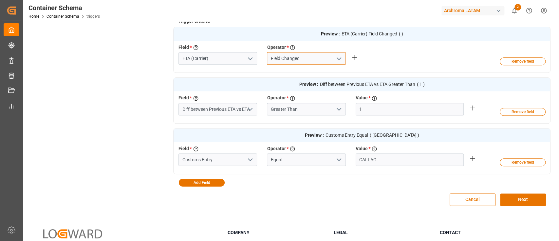
scroll to position [204, 0]
type input "Field Changed"
click at [194, 184] on button "Add Field" at bounding box center [202, 182] width 46 height 8
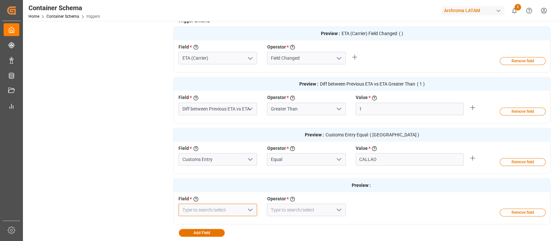
click at [229, 206] on input at bounding box center [218, 210] width 79 height 12
click at [225, 222] on div "Business Unit" at bounding box center [218, 224] width 78 height 15
type input "Business Unit"
click at [296, 204] on input at bounding box center [306, 210] width 79 height 12
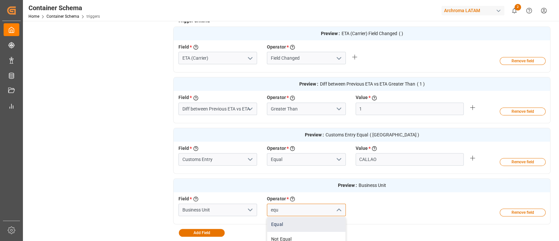
click at [294, 222] on div "Equal" at bounding box center [306, 224] width 78 height 15
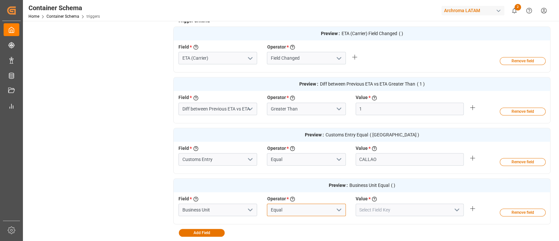
type input "Equal"
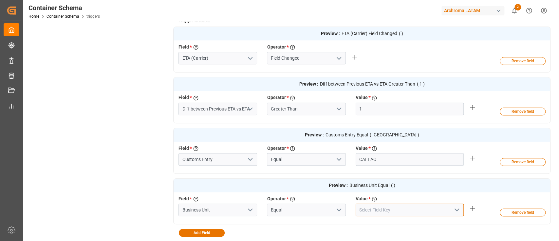
click at [388, 207] on input at bounding box center [410, 210] width 108 height 12
click at [381, 234] on div "TEXTIL" at bounding box center [409, 239] width 107 height 15
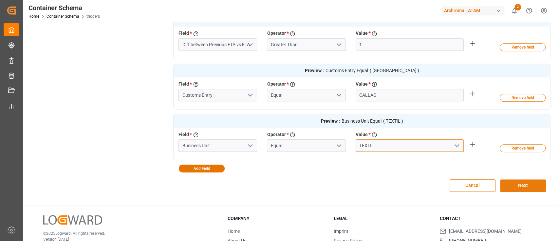
type input "TEXTIL"
click at [532, 187] on button "Next" at bounding box center [523, 185] width 46 height 12
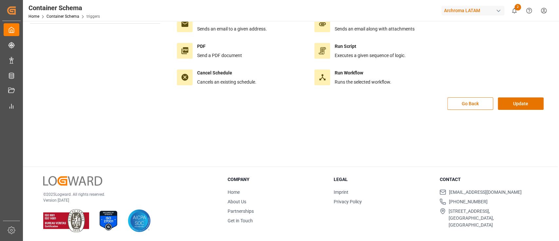
scroll to position [0, 0]
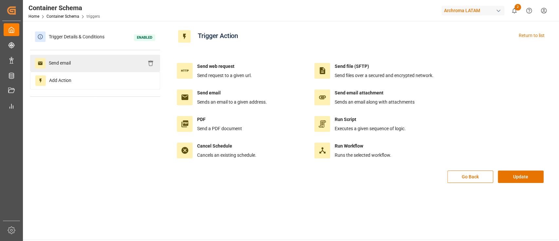
click at [71, 64] on span "Send email" at bounding box center [60, 63] width 29 height 10
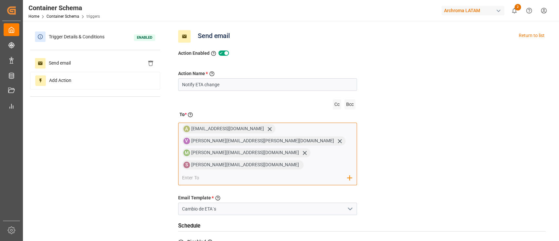
click at [223, 173] on input "email" at bounding box center [264, 178] width 165 height 10
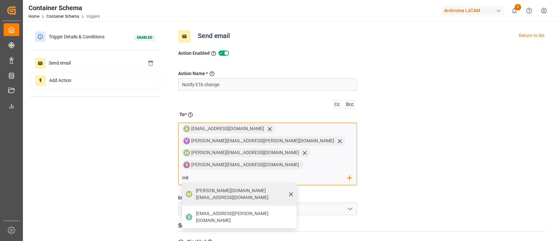
type input "mit"
click at [211, 187] on span "[PERSON_NAME][DOMAIN_NAME][EMAIL_ADDRESS][DOMAIN_NAME]" at bounding box center [244, 194] width 96 height 14
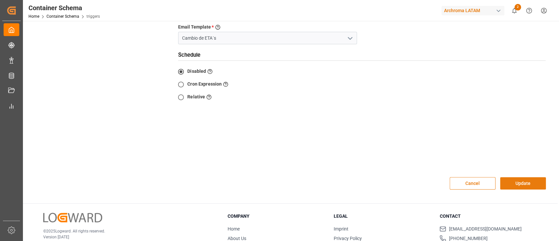
click at [536, 177] on button "Update" at bounding box center [523, 183] width 46 height 12
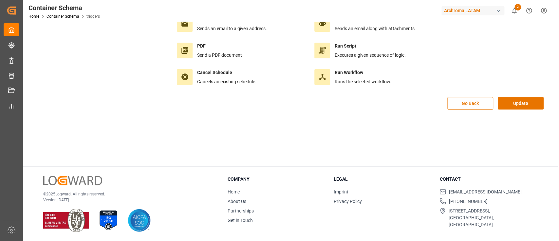
scroll to position [73, 0]
click at [524, 102] on button "Update" at bounding box center [521, 103] width 46 height 12
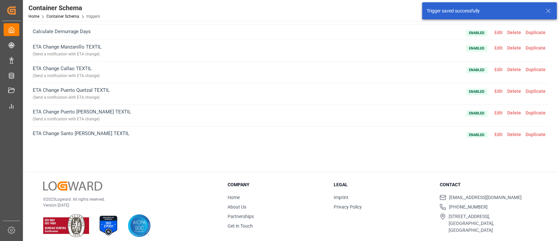
scroll to position [89, 0]
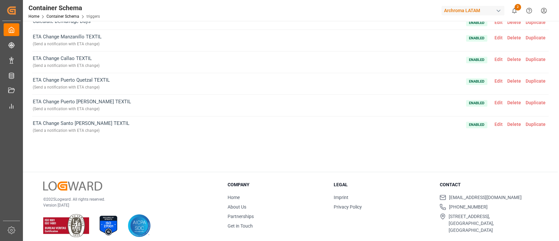
click at [497, 83] on span "Edit" at bounding box center [499, 80] width 13 height 5
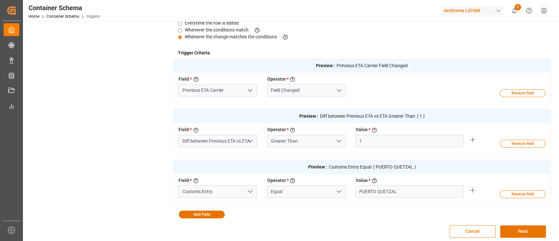
scroll to position [172, 0]
click at [210, 94] on input "Previous ETA Carrier" at bounding box center [218, 90] width 79 height 12
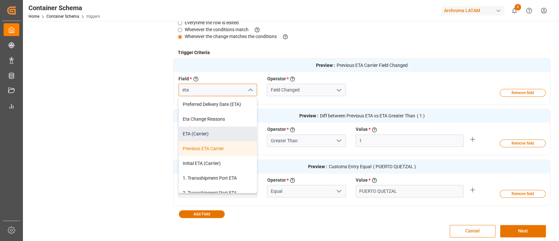
click at [214, 132] on div "ETA (Carrier)" at bounding box center [218, 133] width 78 height 15
type input "ETA (Carrier)"
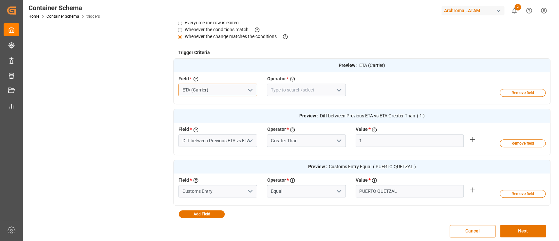
type input "ETA (Carrier)"
click at [324, 88] on input at bounding box center [306, 90] width 79 height 12
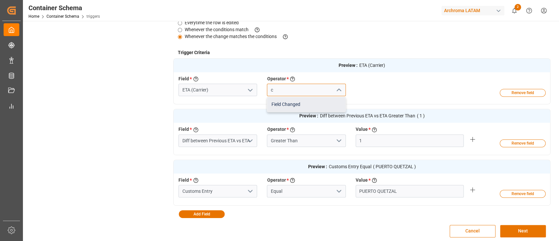
click at [315, 101] on div "Field Changed" at bounding box center [306, 104] width 78 height 15
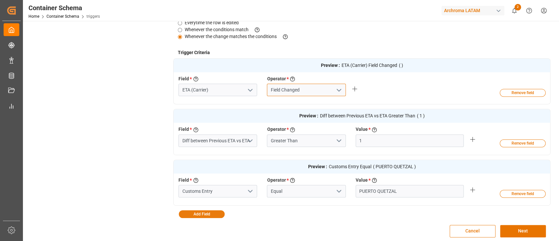
type input "Field Changed"
click at [213, 215] on button "Add Field" at bounding box center [202, 214] width 46 height 8
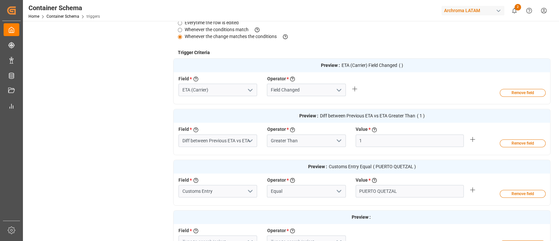
scroll to position [261, 0]
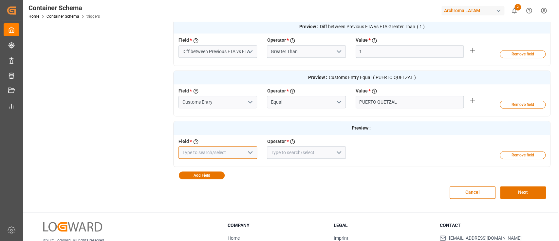
click at [209, 151] on input at bounding box center [218, 152] width 79 height 12
click at [220, 164] on div "Business Unit" at bounding box center [218, 167] width 78 height 15
type input "Business Unit"
click at [282, 149] on input at bounding box center [306, 152] width 79 height 12
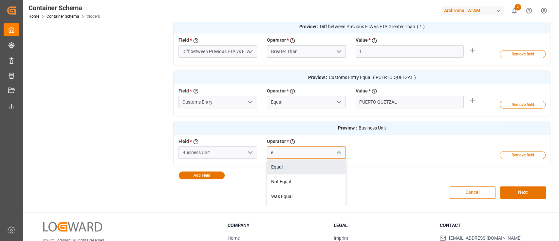
click at [286, 165] on div "Equal" at bounding box center [306, 167] width 78 height 15
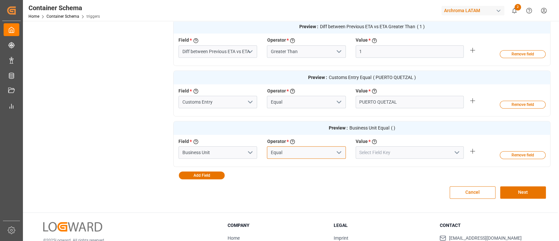
type input "Equal"
click at [371, 153] on input at bounding box center [410, 152] width 108 height 12
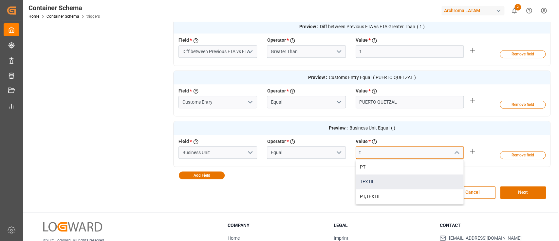
click at [375, 180] on div "TEXTIL" at bounding box center [409, 181] width 107 height 15
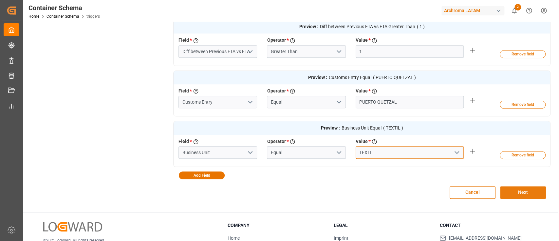
type input "TEXTIL"
click at [517, 189] on button "Next" at bounding box center [523, 192] width 46 height 12
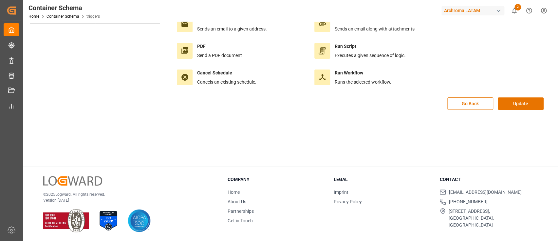
scroll to position [0, 0]
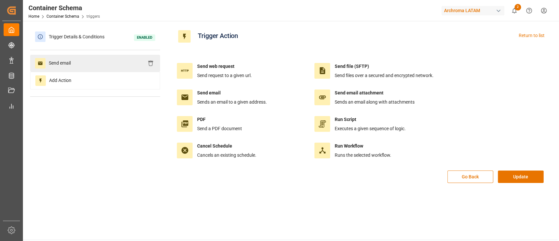
click at [82, 63] on div "Send email" at bounding box center [95, 63] width 130 height 17
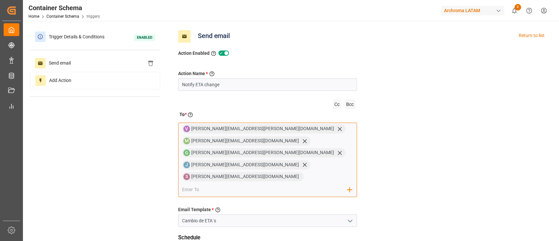
click at [203, 185] on input "email" at bounding box center [264, 190] width 165 height 10
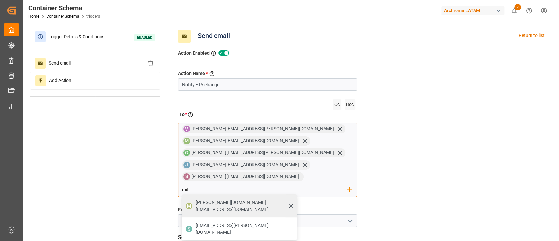
type input "mit"
click at [206, 199] on span "[PERSON_NAME][DOMAIN_NAME][EMAIL_ADDRESS][DOMAIN_NAME]" at bounding box center [244, 206] width 96 height 14
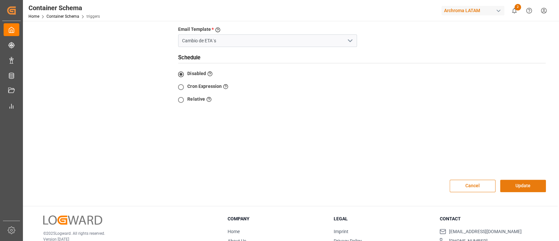
click at [515, 180] on button "Update" at bounding box center [523, 186] width 46 height 12
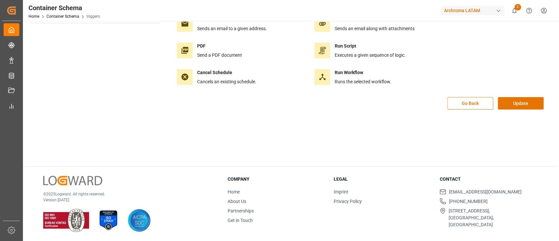
scroll to position [73, 0]
click at [519, 102] on button "Update" at bounding box center [521, 103] width 46 height 12
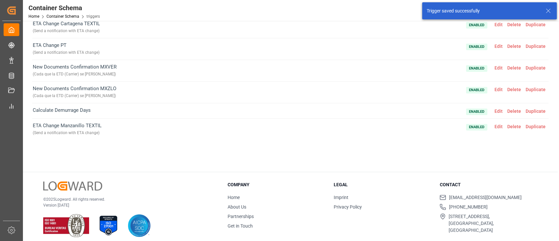
scroll to position [89, 0]
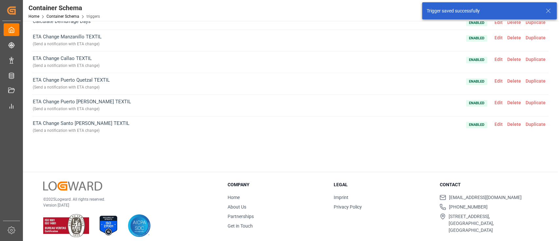
click at [496, 103] on span "Edit" at bounding box center [499, 102] width 13 height 5
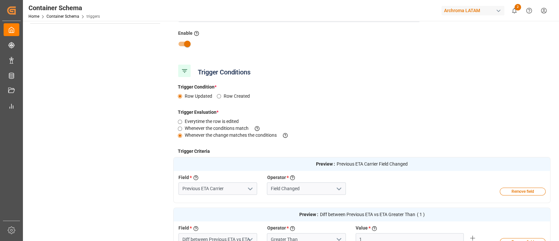
scroll to position [169, 0]
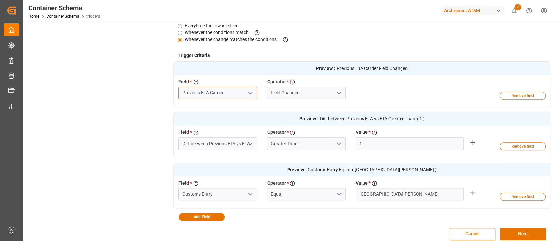
click at [244, 95] on input "Previous ETA Carrier" at bounding box center [218, 93] width 79 height 12
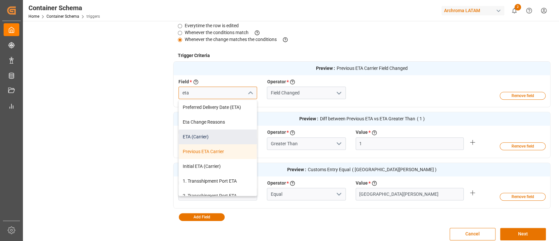
click at [223, 135] on div "ETA (Carrier)" at bounding box center [218, 136] width 78 height 15
type input "ETA (Carrier)"
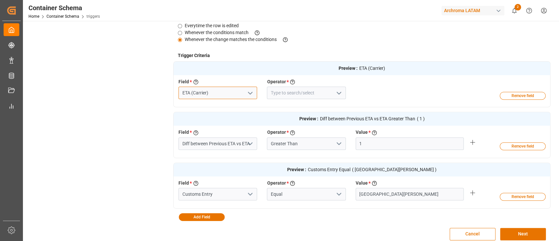
type input "ETA (Carrier)"
click at [329, 95] on input at bounding box center [306, 93] width 79 height 12
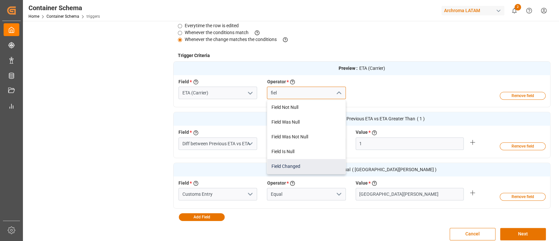
click at [289, 162] on div "Field Changed" at bounding box center [306, 166] width 78 height 15
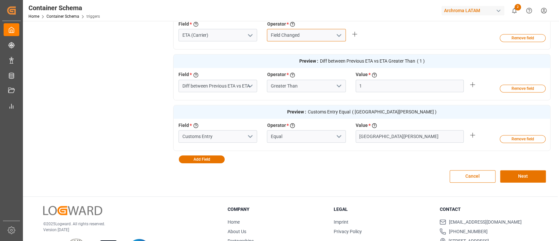
scroll to position [232, 0]
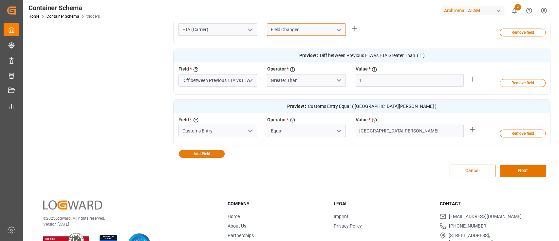
type input "Field Changed"
click at [207, 156] on button "Add Field" at bounding box center [202, 154] width 46 height 8
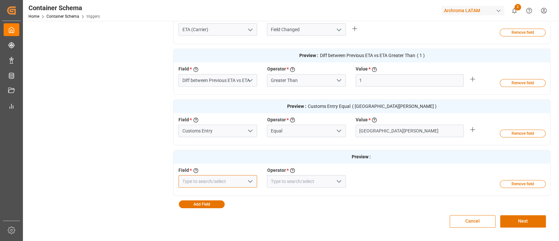
click at [227, 180] on input at bounding box center [218, 181] width 79 height 12
click at [220, 197] on div "Business Unit" at bounding box center [218, 195] width 78 height 15
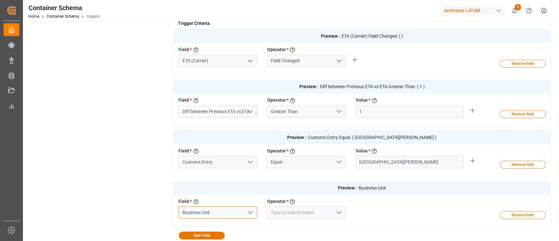
scroll to position [293, 0]
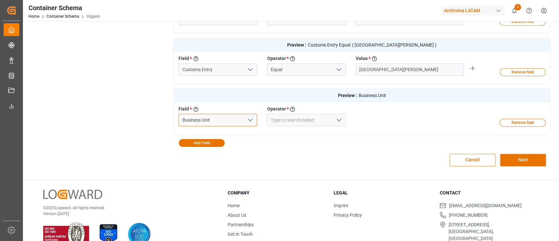
type input "Business Unit"
click at [301, 124] on input at bounding box center [306, 120] width 79 height 12
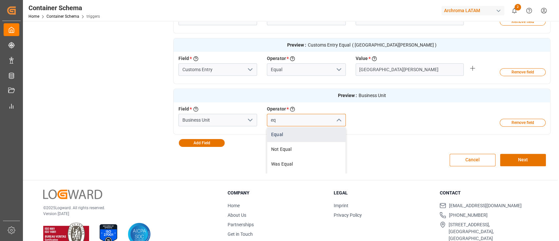
click at [302, 132] on div "Equal" at bounding box center [306, 134] width 78 height 15
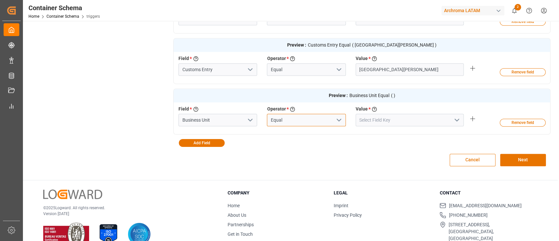
type input "Equal"
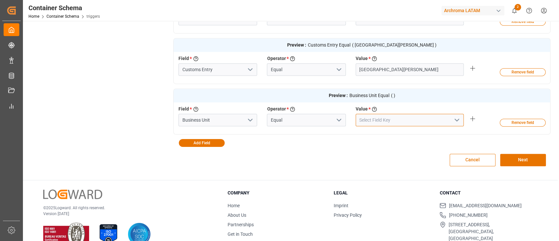
click at [381, 120] on input at bounding box center [410, 120] width 108 height 12
click at [381, 138] on div "TEXTIL" at bounding box center [409, 134] width 107 height 15
type input "TEXTIL"
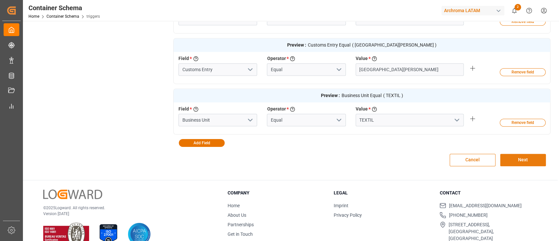
click at [512, 160] on button "Next" at bounding box center [523, 160] width 46 height 12
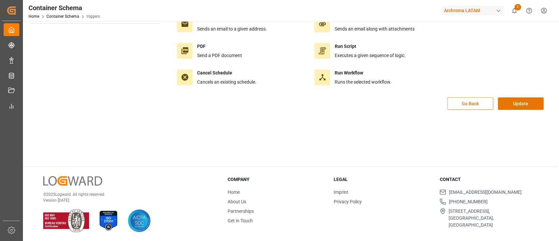
scroll to position [0, 0]
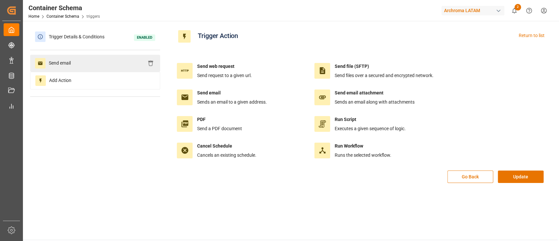
click at [108, 59] on div "Send email" at bounding box center [95, 63] width 130 height 17
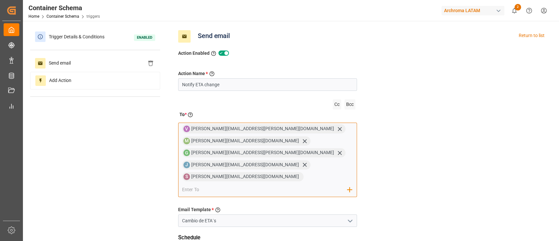
click at [224, 185] on input "email" at bounding box center [264, 190] width 165 height 10
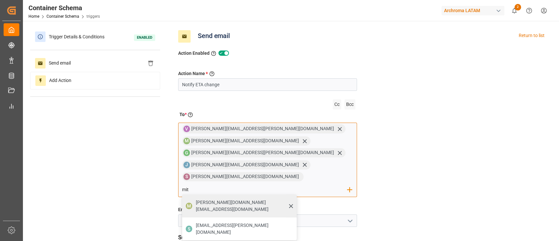
type input "mit"
click at [213, 199] on span "[PERSON_NAME][DOMAIN_NAME][EMAIL_ADDRESS][DOMAIN_NAME]" at bounding box center [244, 206] width 96 height 14
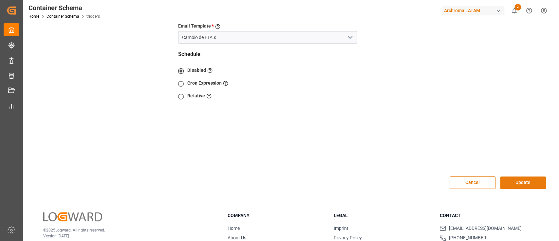
click at [533, 176] on button "Update" at bounding box center [523, 182] width 46 height 12
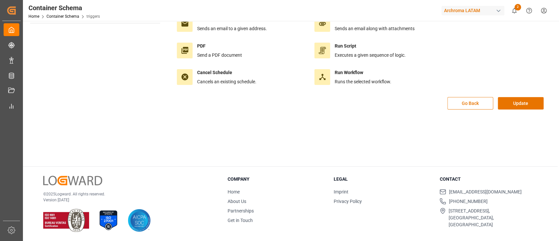
scroll to position [73, 0]
click at [530, 103] on button "Update" at bounding box center [521, 103] width 46 height 12
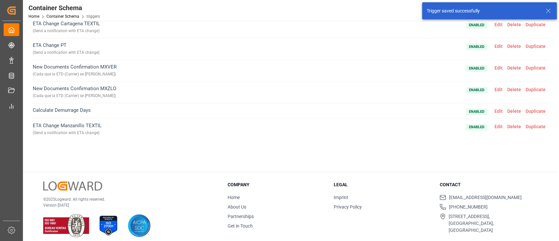
scroll to position [89, 0]
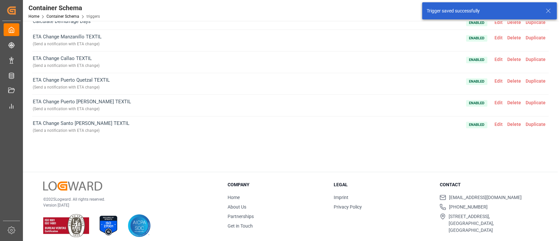
click at [497, 123] on span "Edit" at bounding box center [499, 124] width 13 height 5
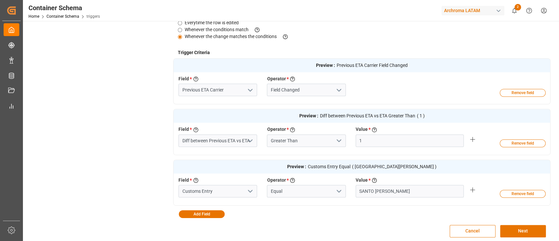
scroll to position [173, 0]
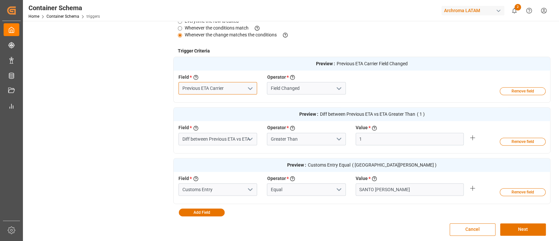
drag, startPoint x: 232, startPoint y: 87, endPoint x: 136, endPoint y: 89, distance: 95.4
click at [136, 89] on div "Trigger Details & Conditions Enabled Send email Add Action Trigger Details Name…" at bounding box center [290, 49] width 521 height 388
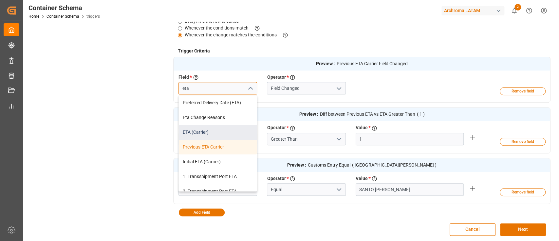
click at [206, 129] on div "ETA (Carrier)" at bounding box center [218, 132] width 78 height 15
type input "ETA (Carrier)"
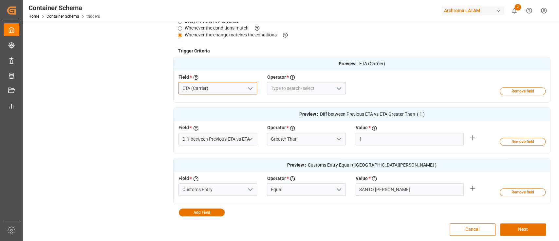
type input "ETA (Carrier)"
click at [312, 85] on input at bounding box center [306, 88] width 79 height 12
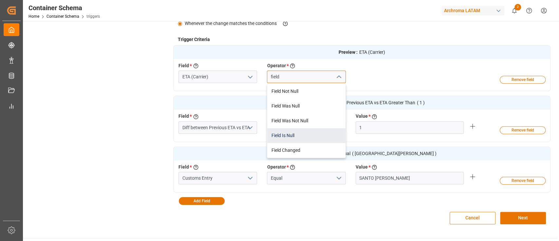
scroll to position [186, 0]
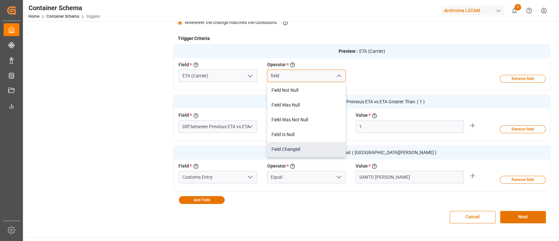
click at [299, 145] on div "Field Changed" at bounding box center [306, 149] width 78 height 15
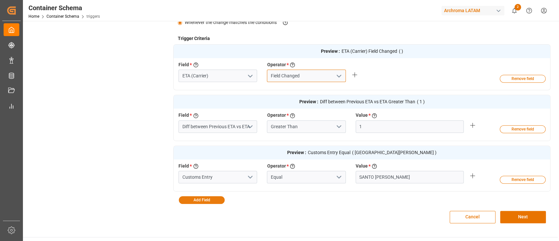
type input "Field Changed"
click at [204, 203] on button "Add Field" at bounding box center [202, 200] width 46 height 8
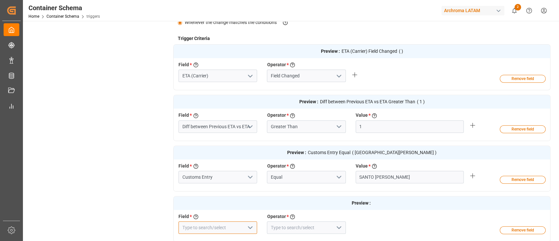
click at [220, 229] on input at bounding box center [218, 227] width 79 height 12
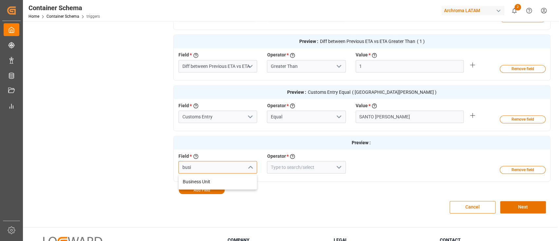
scroll to position [246, 0]
click at [212, 180] on div "Business Unit" at bounding box center [218, 181] width 78 height 15
type input "Business Unit"
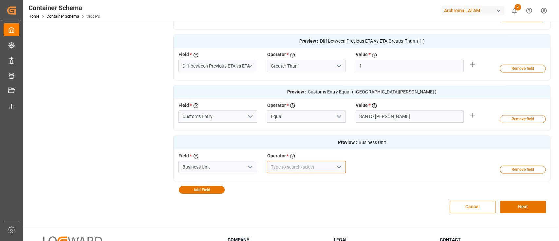
click at [291, 165] on input at bounding box center [306, 167] width 79 height 12
click at [296, 180] on div "Equal" at bounding box center [306, 181] width 78 height 15
type input "Equal"
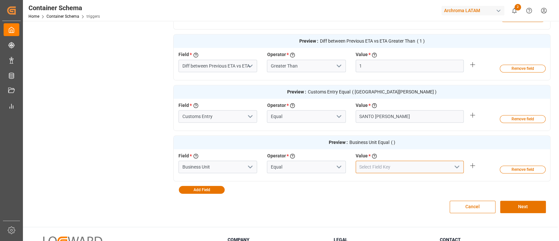
click at [374, 163] on input at bounding box center [410, 167] width 108 height 12
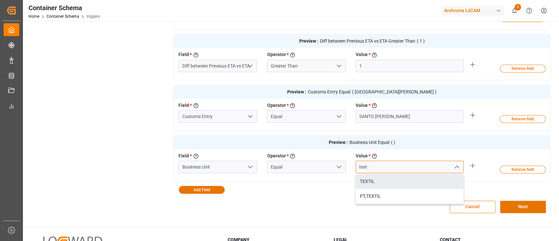
click at [383, 177] on div "TEXTIL" at bounding box center [409, 181] width 107 height 15
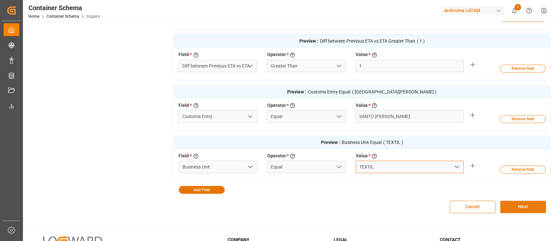
type input "TEXTIL"
click at [517, 204] on button "Next" at bounding box center [523, 207] width 46 height 12
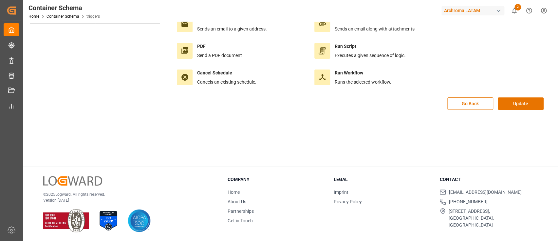
scroll to position [0, 0]
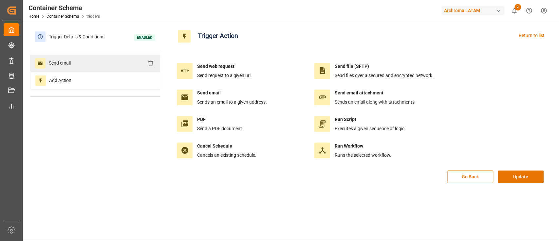
click at [91, 65] on div "Send email" at bounding box center [95, 63] width 130 height 17
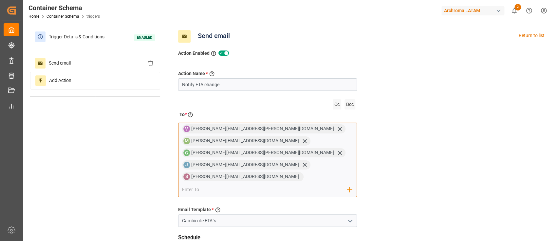
click at [243, 185] on input "email" at bounding box center [264, 190] width 165 height 10
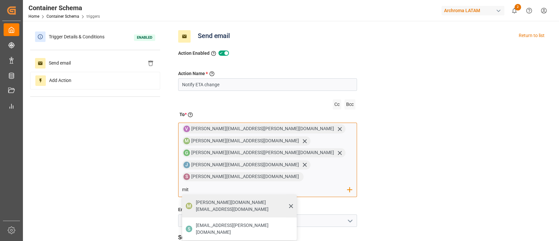
type input "mit"
click at [204, 199] on span "[PERSON_NAME][DOMAIN_NAME][EMAIL_ADDRESS][DOMAIN_NAME]" at bounding box center [244, 206] width 96 height 14
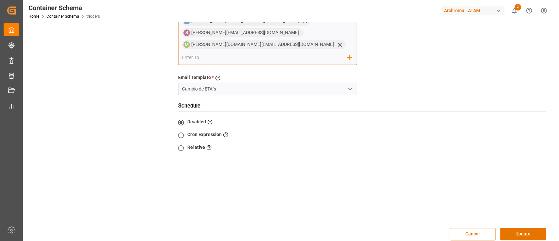
scroll to position [144, 0]
click at [535, 227] on button "Update" at bounding box center [523, 233] width 46 height 12
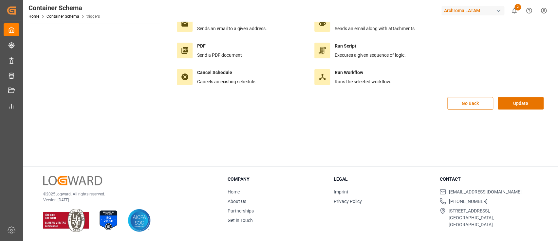
scroll to position [73, 0]
click at [527, 109] on button "Update" at bounding box center [521, 103] width 46 height 12
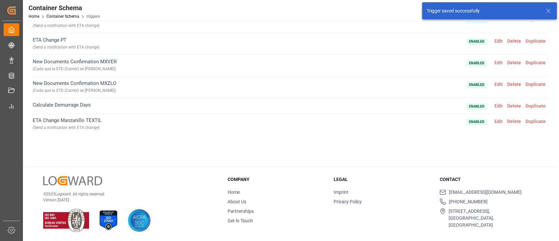
scroll to position [0, 0]
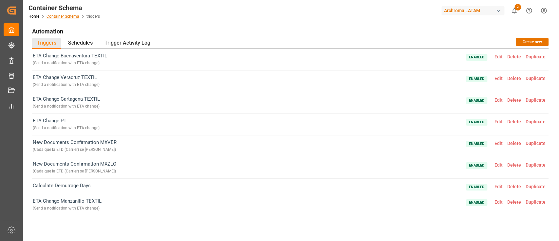
click at [69, 15] on link "Container Schema" at bounding box center [63, 16] width 33 height 5
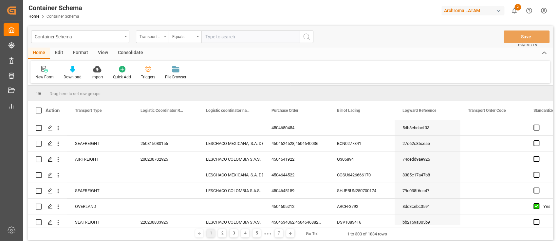
click at [162, 39] on div "Transport Type" at bounding box center [151, 36] width 22 height 8
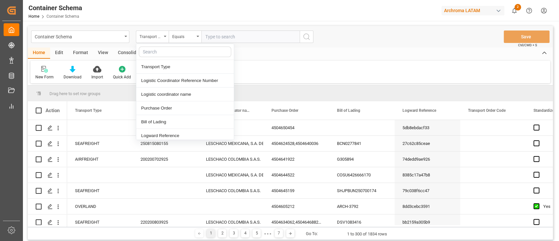
type input "c"
click at [165, 134] on div "Logward Reference" at bounding box center [185, 136] width 98 height 14
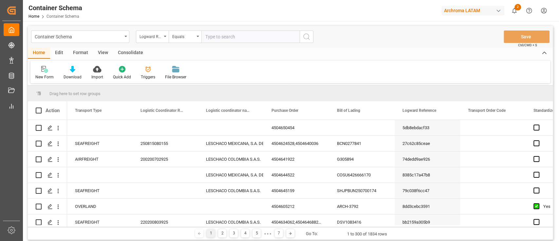
click at [221, 35] on input "text" at bounding box center [251, 36] width 98 height 12
type input "3ad6d4b4bcc1"
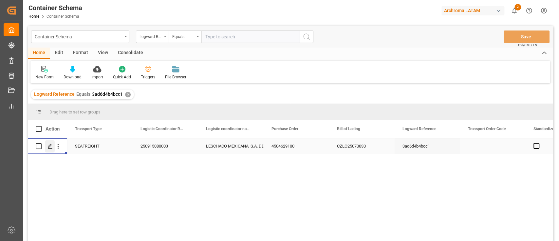
click at [50, 146] on polygon "Press SPACE to select this row." at bounding box center [49, 145] width 3 height 3
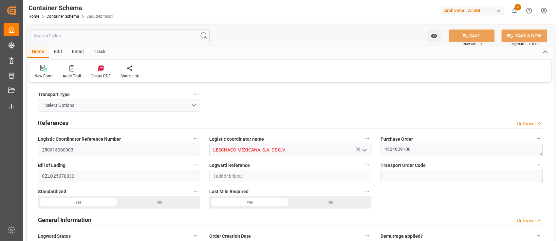
type input "250915080003"
type input "LESCHACO MEXICANA, S.A. DE C.V."
type textarea "4504629100"
type input "CZLO25070030"
type input "3ad6d4b4bcc1"
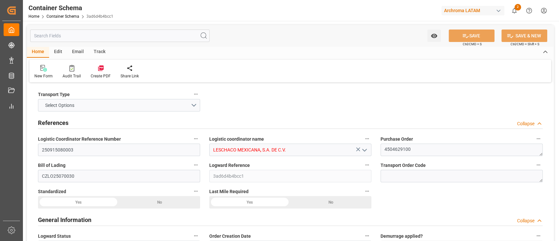
type input "On time"
type input "Erika Cervantes"
type input "ARCHROMA (THAILAND) COMPANY LIMI"
type input "Document Sent"
type input "MANZANILLO"
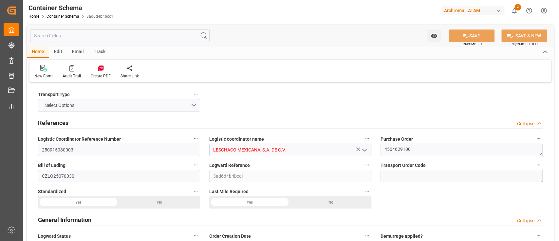
type input "TEXTIL"
type textarea "DRUMS"
type input "20 DRUMS"
type input "ALMACÉN ATOTONILQUILLO"
type textarea "CARRETERA GUADALAJARA OCOTLAN ATOTONILQUILLO, MÉXICO, JALISCO,KM 43.5 CARRETERA…"
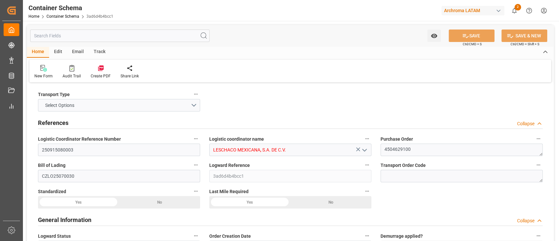
type input "HOUSE"
type input "CIF"
type input "Truck"
type input "Sea Ship"
type input "Truck"
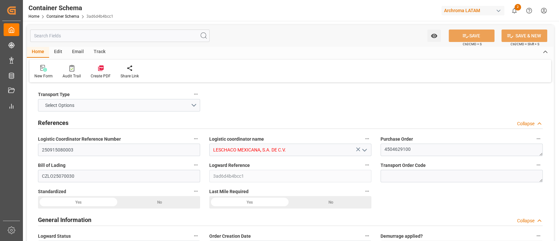
type input "LCL"
type input "SKHU9923933"
type input "IFS NEWTRAL MARITIME SERVICES"
type input "SKHU"
type input "Bangkok"
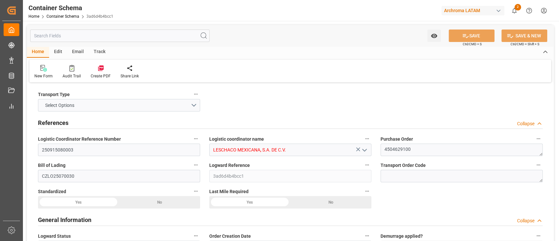
type input "Bangkok"
type input "Manzanillo"
type input "SAWASDEE SHANGHAI"
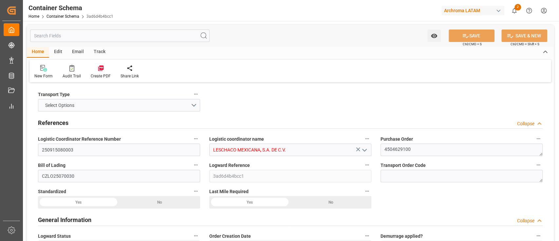
type input "SAWASDEE SHANGHAI"
type input "2507N"
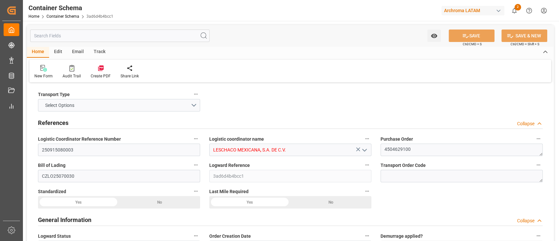
type input "0"
type input "7"
type input "1"
type input "20"
type input "3000"
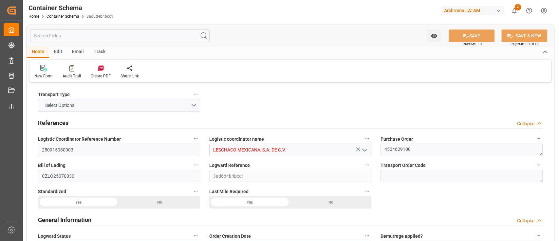
type input "3144"
type input "Sinokor"
type input "THBKK"
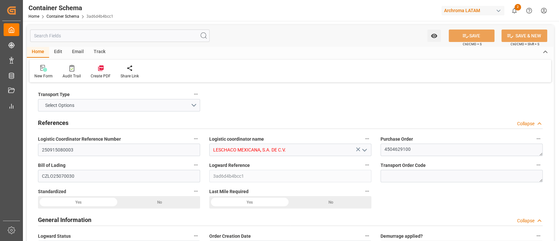
type input "MXZLO"
type input "9940760"
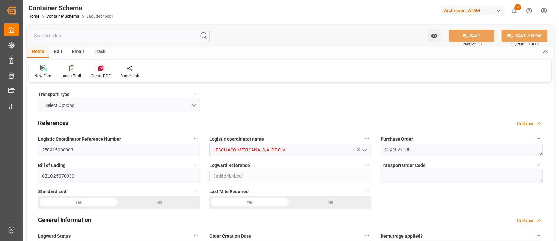
type input "9940760"
type input "15-07-2025 08:00"
type input "[DATE]"
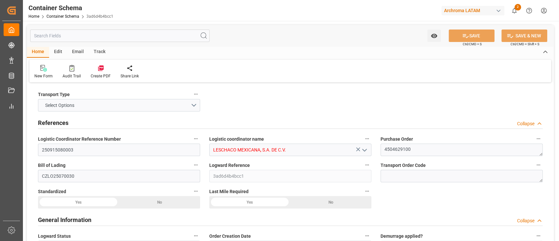
type input "10-07-2025 00:00"
type input "30-08-2025 00:00"
type input "21-08-2025 00:00"
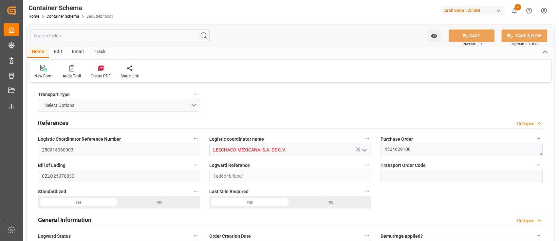
type input "21-08-2025 00:00"
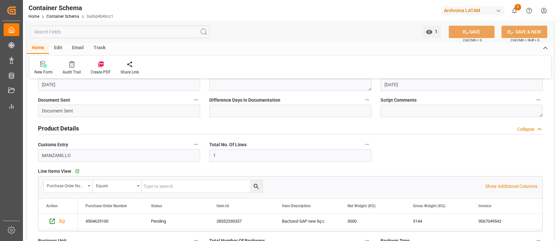
scroll to position [244, 0]
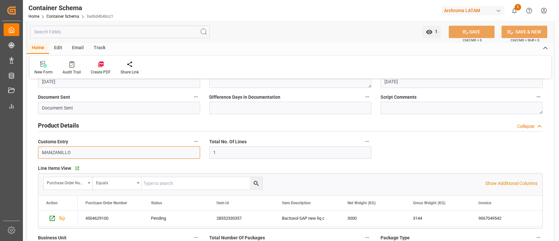
click at [191, 154] on input "MANZANILLO" at bounding box center [119, 152] width 162 height 12
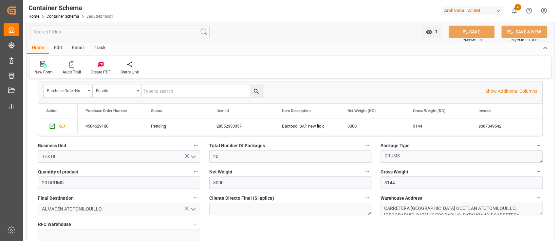
scroll to position [336, 0]
click at [372, 154] on div "Total Number Of Packages 20" at bounding box center [290, 151] width 171 height 26
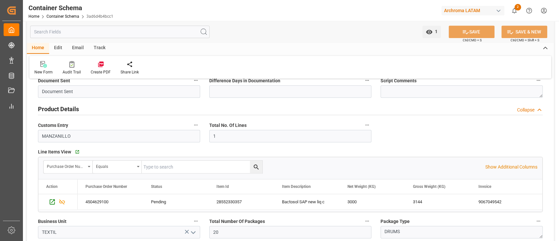
scroll to position [252, 0]
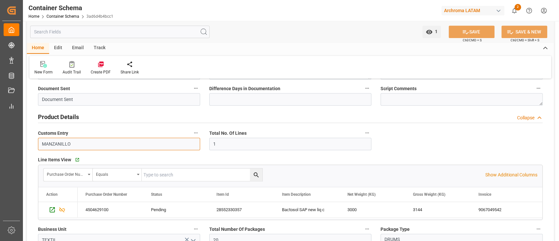
click at [111, 147] on input "MANZANILLO" at bounding box center [119, 144] width 162 height 12
click at [42, 144] on input "MANZANILLO" at bounding box center [119, 144] width 162 height 12
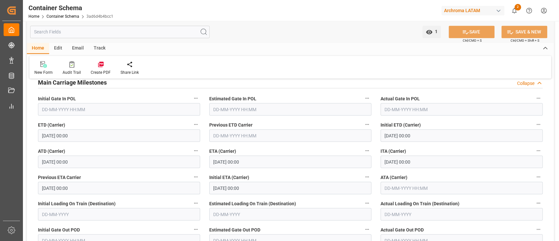
scroll to position [822, 0]
click at [197, 175] on icon "button" at bounding box center [195, 176] width 5 height 5
click at [158, 191] on div at bounding box center [279, 120] width 559 height 241
click at [194, 175] on icon "button" at bounding box center [195, 176] width 5 height 5
click at [205, 176] on li "Audits" at bounding box center [208, 176] width 33 height 11
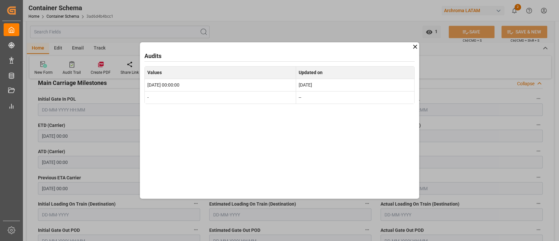
click at [416, 46] on icon at bounding box center [416, 47] width 4 height 4
